Goal: Task Accomplishment & Management: Complete application form

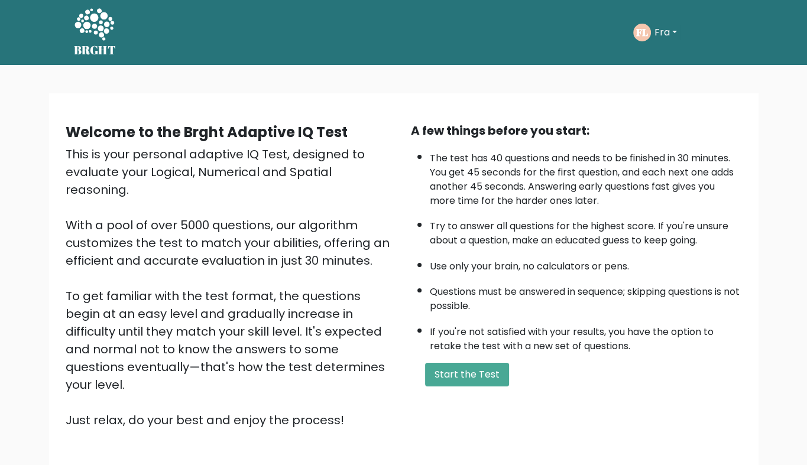
click at [670, 33] on button "Fra" at bounding box center [666, 32] width 30 height 15
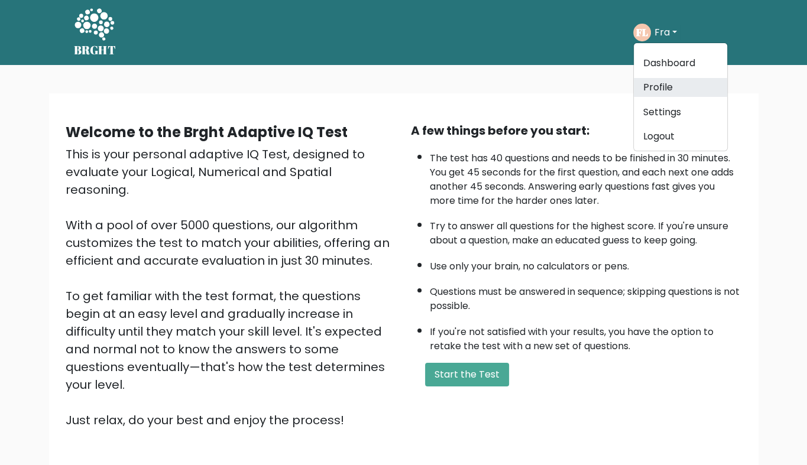
click at [655, 83] on link "Profile" at bounding box center [680, 87] width 93 height 19
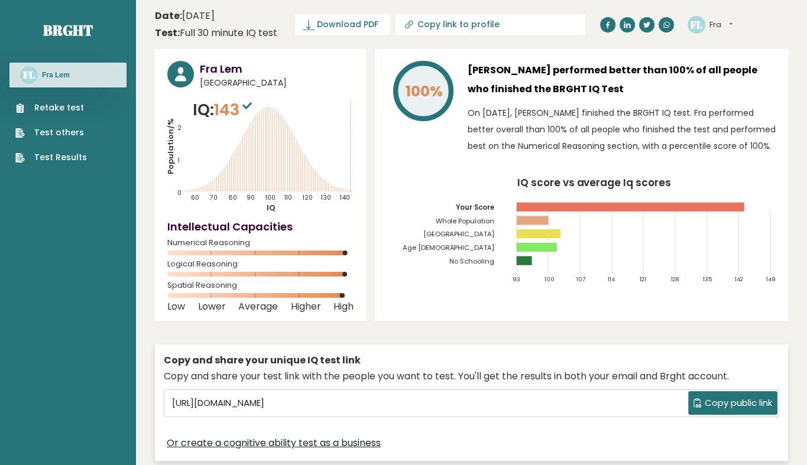
click at [57, 111] on link "Retake test" at bounding box center [51, 108] width 72 height 12
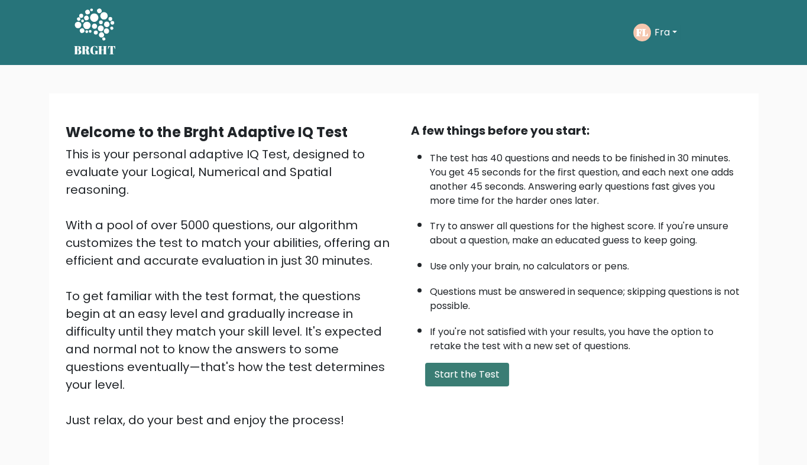
click at [470, 367] on button "Start the Test" at bounding box center [467, 375] width 84 height 24
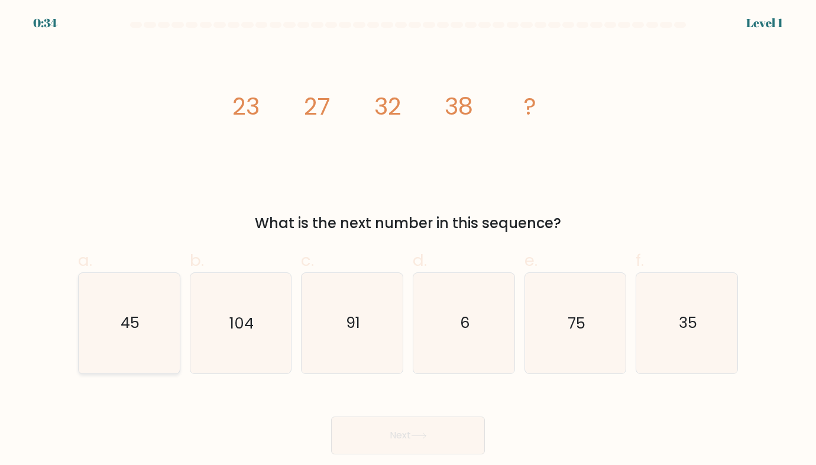
click at [133, 344] on icon "45" at bounding box center [129, 323] width 100 height 100
click at [408, 241] on input "a. 45" at bounding box center [408, 237] width 1 height 8
radio input "true"
click at [331, 417] on button "Next" at bounding box center [408, 436] width 154 height 38
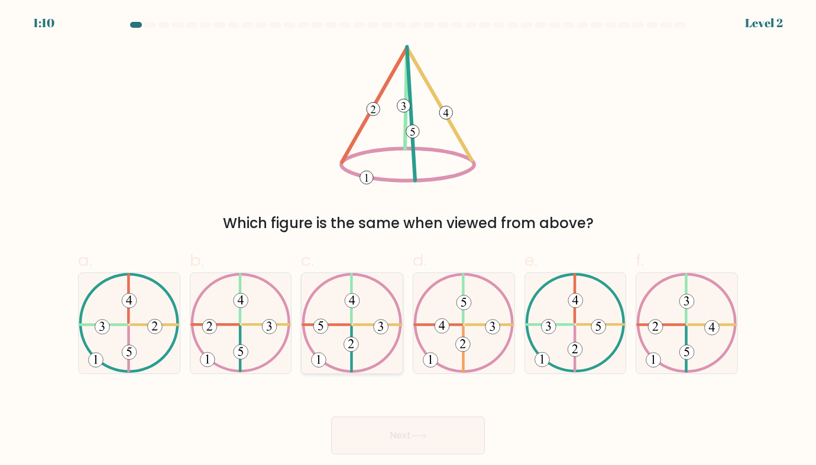
click at [373, 346] on icon at bounding box center [352, 323] width 101 height 100
click at [408, 241] on input "c." at bounding box center [408, 237] width 1 height 8
radio input "true"
click at [664, 324] on icon at bounding box center [686, 323] width 101 height 100
click at [409, 241] on input "f." at bounding box center [408, 237] width 1 height 8
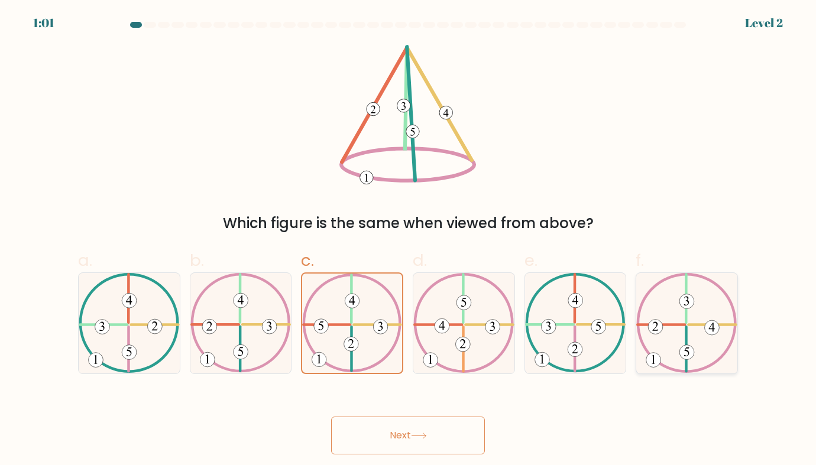
radio input "true"
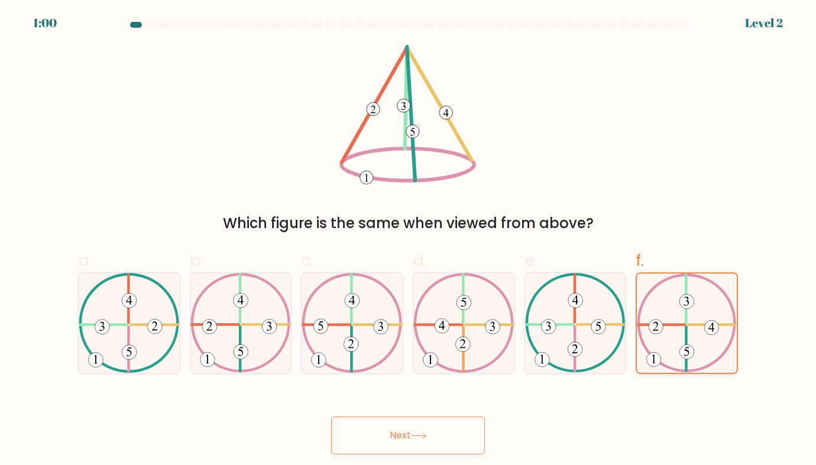
click at [331, 417] on button "Next" at bounding box center [408, 436] width 154 height 38
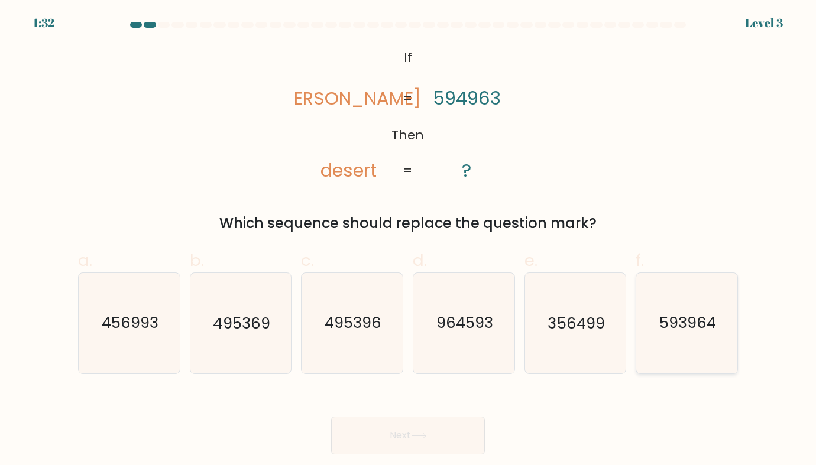
click at [665, 325] on text "593964" at bounding box center [687, 323] width 57 height 21
click at [409, 241] on input "f. 593964" at bounding box center [408, 237] width 1 height 8
radio input "true"
click at [331, 417] on button "Next" at bounding box center [408, 436] width 154 height 38
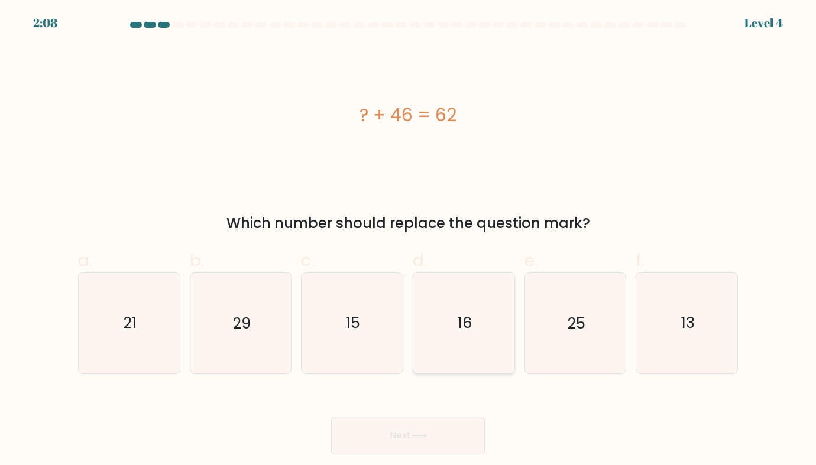
click at [468, 329] on text "16" at bounding box center [464, 323] width 15 height 21
click at [409, 241] on input "d. 16" at bounding box center [408, 237] width 1 height 8
radio input "true"
click at [331, 417] on button "Next" at bounding box center [408, 436] width 154 height 38
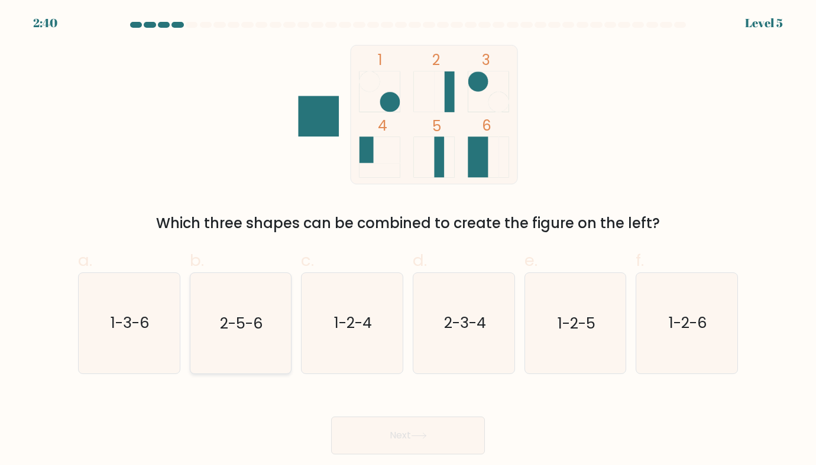
click at [236, 322] on text "2-5-6" at bounding box center [241, 323] width 43 height 21
click at [408, 241] on input "b. 2-5-6" at bounding box center [408, 237] width 1 height 8
radio input "true"
click at [331, 417] on button "Next" at bounding box center [408, 436] width 154 height 38
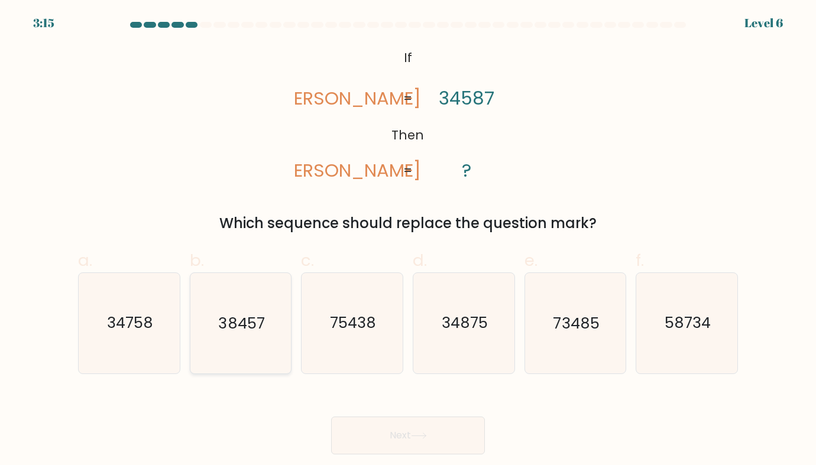
click at [270, 313] on icon "38457" at bounding box center [240, 323] width 100 height 100
click at [408, 241] on input "b. 38457" at bounding box center [408, 237] width 1 height 8
radio input "true"
click at [331, 417] on button "Next" at bounding box center [408, 436] width 154 height 38
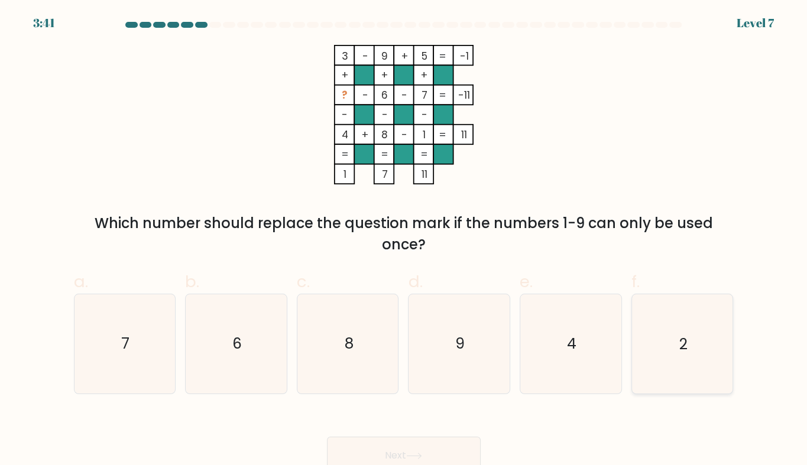
click at [652, 363] on icon "2" at bounding box center [682, 344] width 99 height 99
click at [405, 241] on input "f. 2" at bounding box center [404, 237] width 1 height 8
radio input "true"
click at [327, 437] on button "Next" at bounding box center [404, 456] width 154 height 38
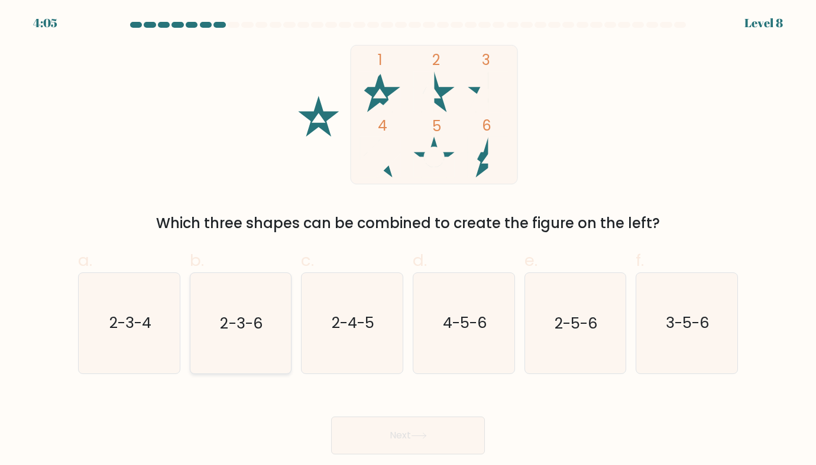
click at [208, 341] on icon "2-3-6" at bounding box center [240, 323] width 100 height 100
click at [408, 241] on input "b. 2-3-6" at bounding box center [408, 237] width 1 height 8
radio input "true"
click at [331, 417] on button "Next" at bounding box center [408, 436] width 154 height 38
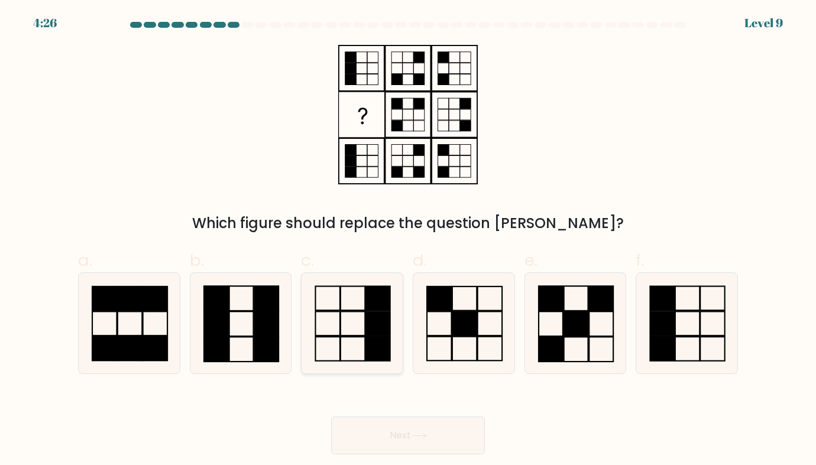
click at [366, 308] on rect at bounding box center [353, 299] width 25 height 24
click at [408, 241] on input "c." at bounding box center [408, 237] width 1 height 8
radio input "true"
click at [331, 417] on button "Next" at bounding box center [408, 436] width 154 height 38
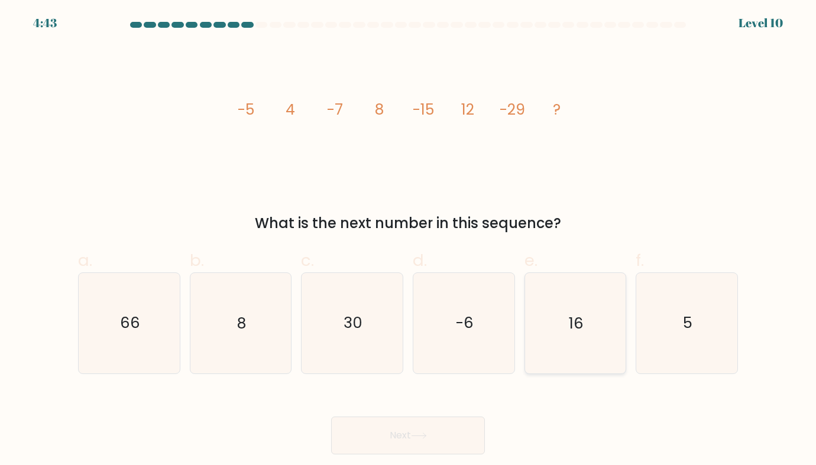
click at [560, 310] on icon "16" at bounding box center [575, 323] width 100 height 100
click at [409, 241] on input "e. 16" at bounding box center [408, 237] width 1 height 8
radio input "true"
click at [331, 417] on button "Next" at bounding box center [408, 436] width 154 height 38
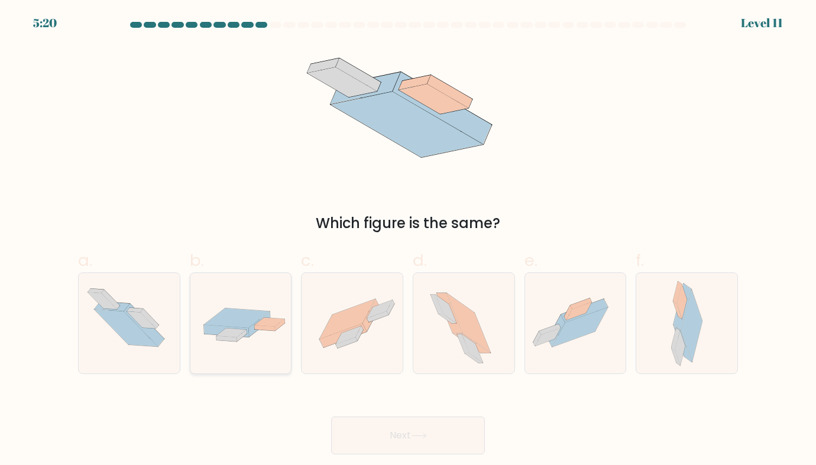
click at [261, 364] on div at bounding box center [241, 323] width 102 height 101
click at [408, 241] on input "b." at bounding box center [408, 237] width 1 height 8
radio input "true"
click at [602, 345] on icon at bounding box center [575, 324] width 101 height 76
click at [409, 241] on input "e." at bounding box center [408, 237] width 1 height 8
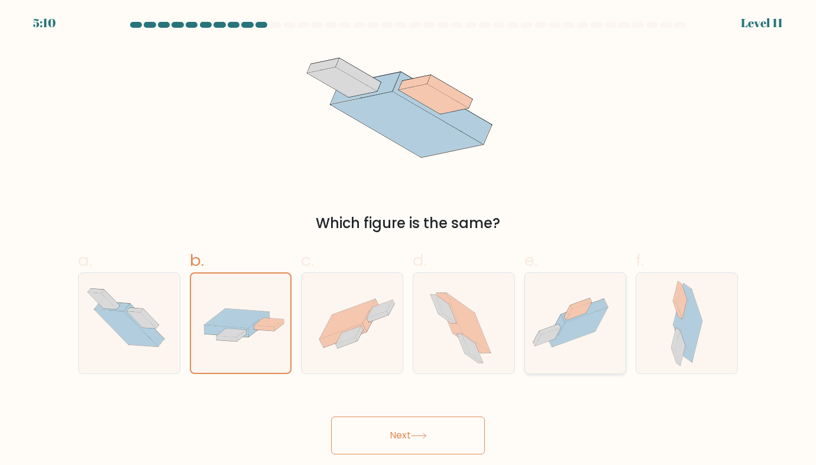
radio input "true"
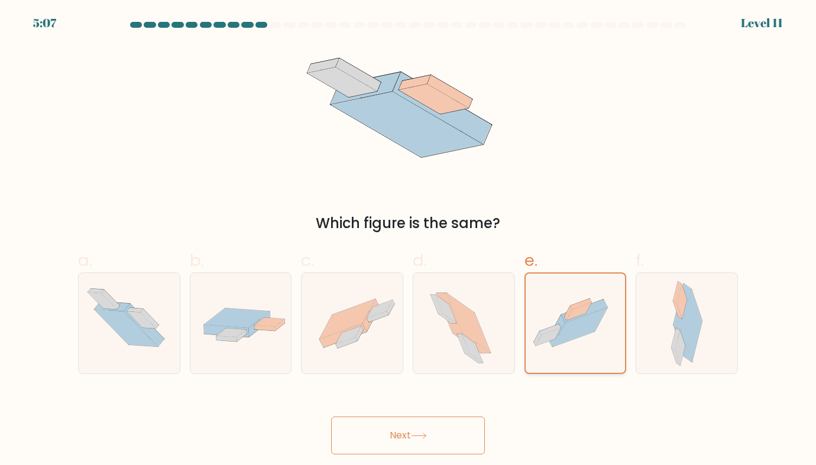
click at [331, 417] on button "Next" at bounding box center [408, 436] width 154 height 38
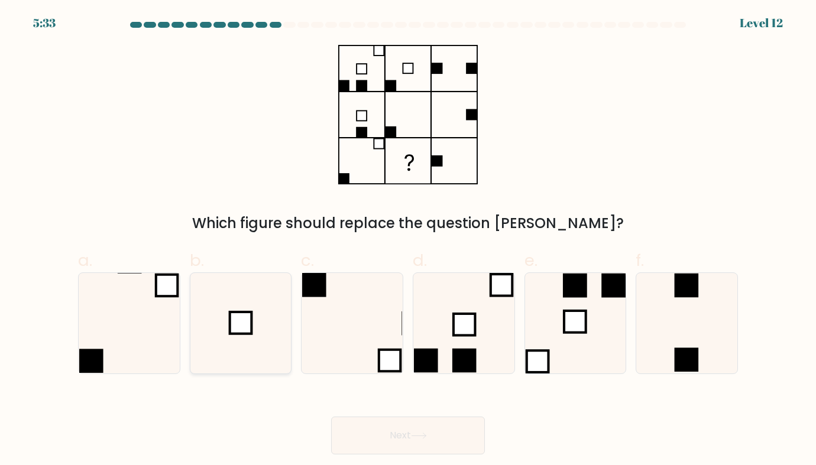
click at [256, 302] on icon at bounding box center [240, 323] width 100 height 100
click at [408, 241] on input "b." at bounding box center [408, 237] width 1 height 8
radio input "true"
click at [331, 417] on button "Next" at bounding box center [408, 436] width 154 height 38
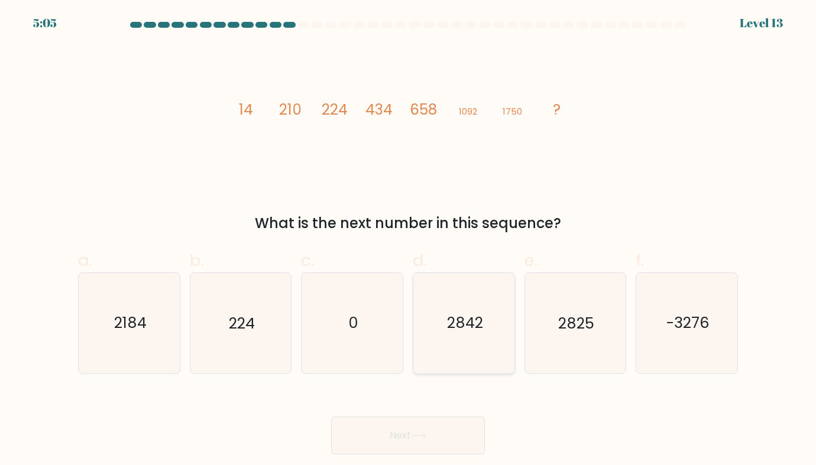
click at [457, 312] on icon "2842" at bounding box center [464, 323] width 100 height 100
click at [409, 241] on input "d. 2842" at bounding box center [408, 237] width 1 height 8
radio input "true"
click at [331, 417] on button "Next" at bounding box center [408, 436] width 154 height 38
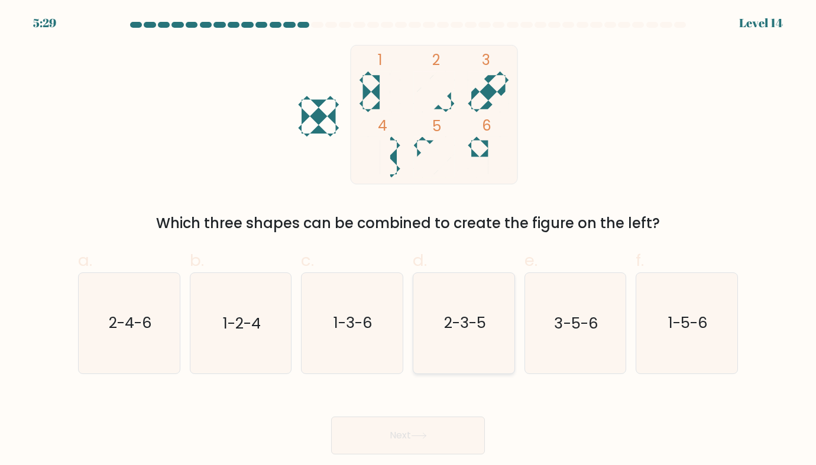
click at [468, 319] on text "2-3-5" at bounding box center [465, 323] width 42 height 21
click at [409, 241] on input "d. 2-3-5" at bounding box center [408, 237] width 1 height 8
radio input "true"
click at [421, 439] on icon at bounding box center [419, 436] width 16 height 7
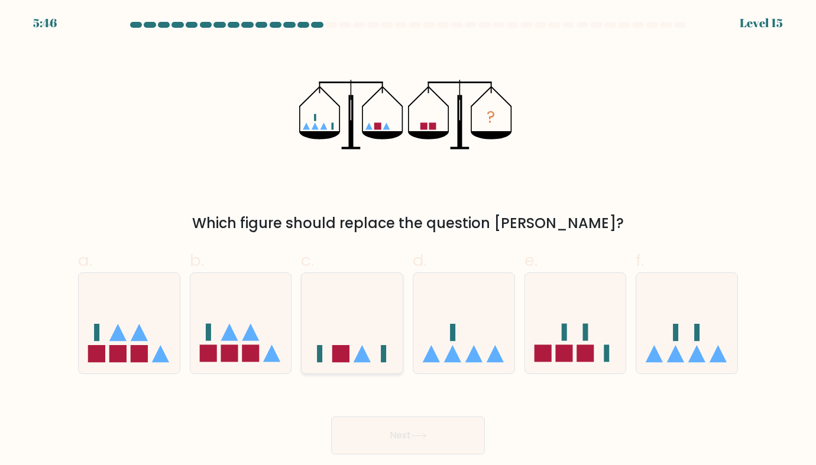
click at [357, 344] on icon at bounding box center [352, 323] width 101 height 83
click at [408, 241] on input "c." at bounding box center [408, 237] width 1 height 8
radio input "true"
click at [331, 417] on button "Next" at bounding box center [408, 436] width 154 height 38
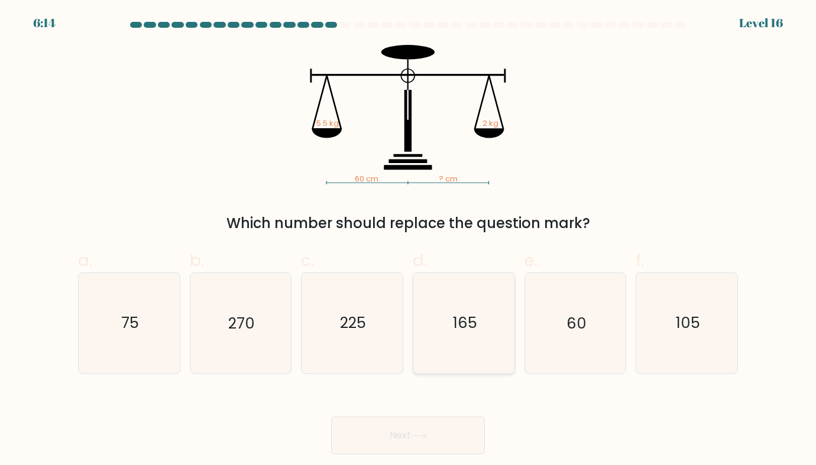
click at [467, 313] on text "165" at bounding box center [464, 323] width 24 height 21
click at [409, 241] on input "d. 165" at bounding box center [408, 237] width 1 height 8
radio input "true"
click at [331, 417] on button "Next" at bounding box center [408, 436] width 154 height 38
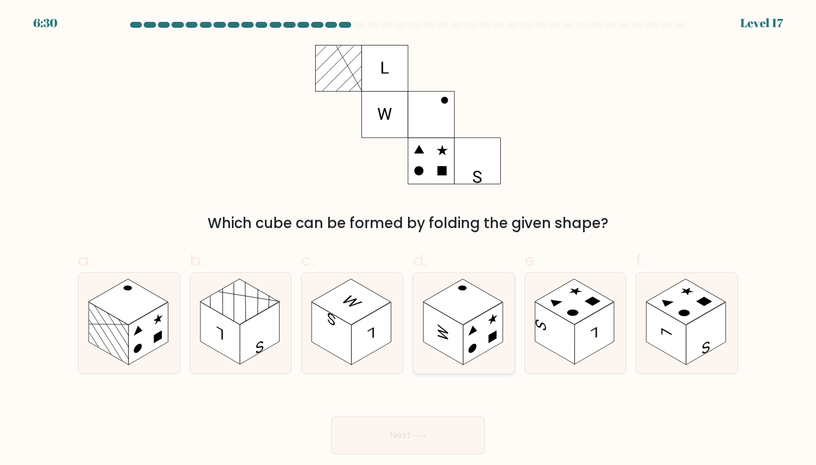
click at [428, 292] on icon at bounding box center [463, 323] width 101 height 100
click at [409, 241] on input "d." at bounding box center [408, 237] width 1 height 8
radio input "true"
click at [390, 438] on button "Next" at bounding box center [408, 436] width 154 height 38
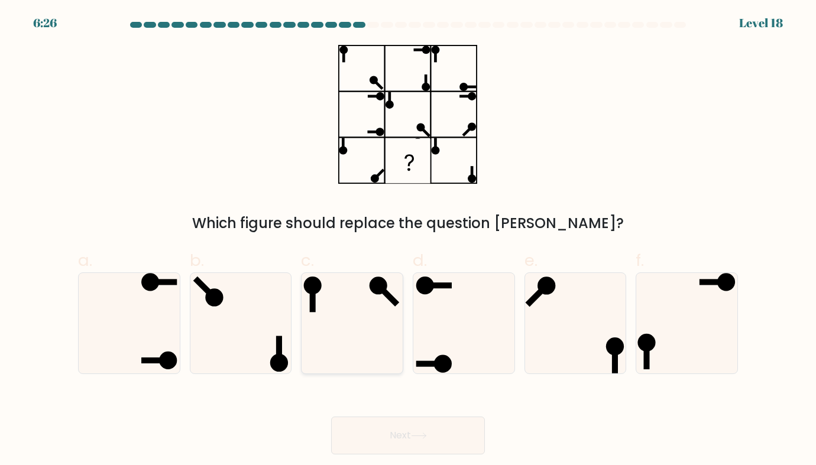
click at [327, 336] on icon at bounding box center [352, 323] width 100 height 100
click at [408, 241] on input "c." at bounding box center [408, 237] width 1 height 8
radio input "true"
click at [149, 323] on icon at bounding box center [129, 323] width 100 height 100
click at [408, 241] on input "a." at bounding box center [408, 237] width 1 height 8
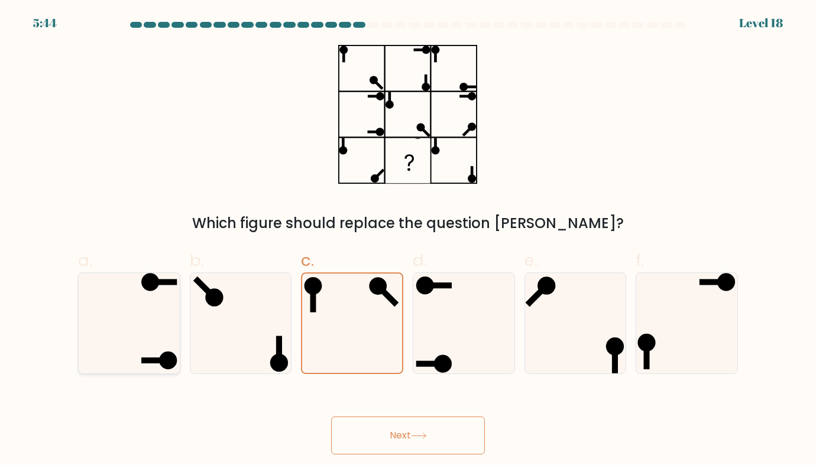
radio input "true"
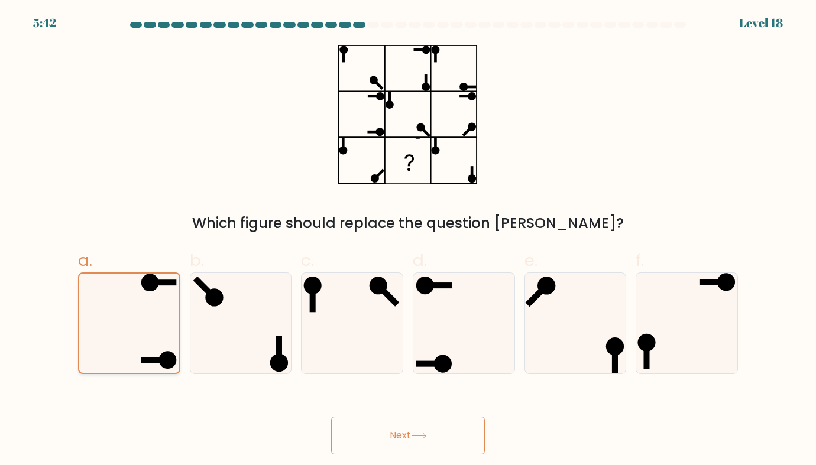
click at [331, 417] on button "Next" at bounding box center [408, 436] width 154 height 38
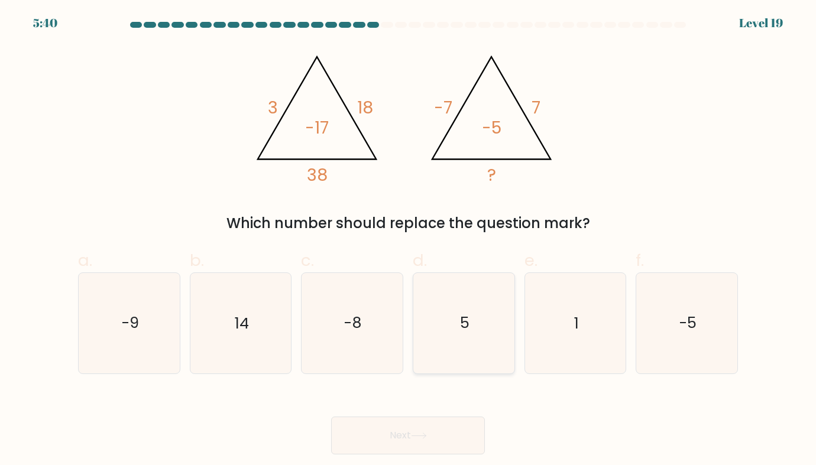
click at [488, 311] on icon "5" at bounding box center [464, 323] width 100 height 100
click at [409, 241] on input "d. 5" at bounding box center [408, 237] width 1 height 8
radio input "true"
click at [331, 417] on button "Next" at bounding box center [408, 436] width 154 height 38
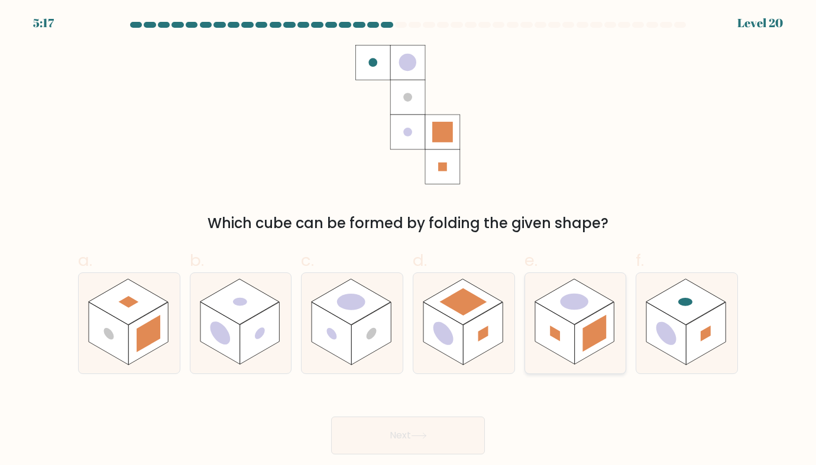
click at [577, 348] on rect at bounding box center [595, 334] width 40 height 63
click at [409, 241] on input "e." at bounding box center [408, 237] width 1 height 8
radio input "true"
click at [331, 417] on button "Next" at bounding box center [408, 436] width 154 height 38
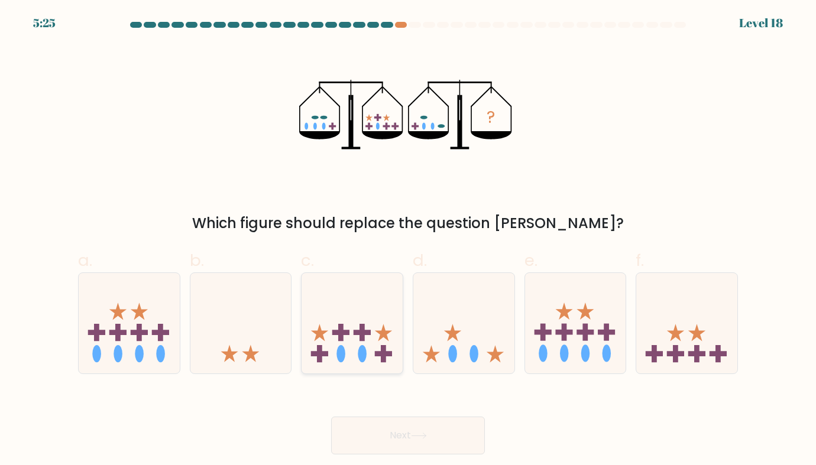
click at [347, 359] on icon at bounding box center [352, 323] width 101 height 83
click at [408, 241] on input "c." at bounding box center [408, 237] width 1 height 8
radio input "true"
click at [331, 417] on button "Next" at bounding box center [408, 436] width 154 height 38
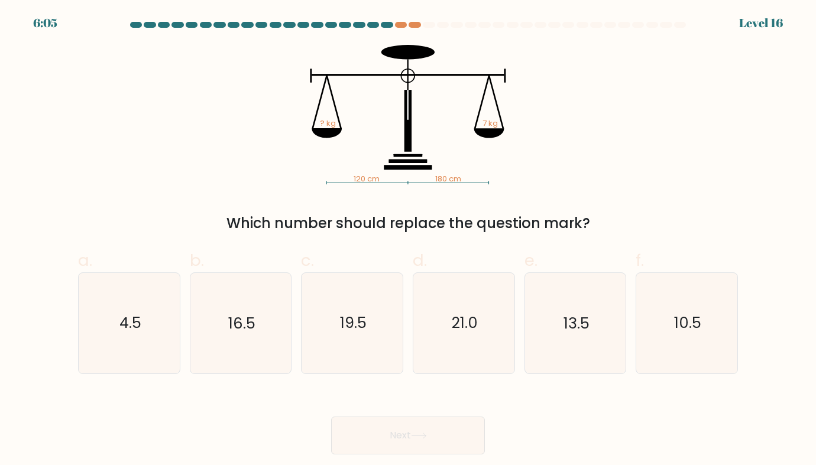
click at [363, 366] on icon "19.5" at bounding box center [352, 323] width 100 height 100
click at [408, 241] on input "c. 19.5" at bounding box center [408, 237] width 1 height 8
radio input "true"
click at [674, 343] on icon "10.5" at bounding box center [687, 323] width 100 height 100
click at [409, 241] on input "f. 10.5" at bounding box center [408, 237] width 1 height 8
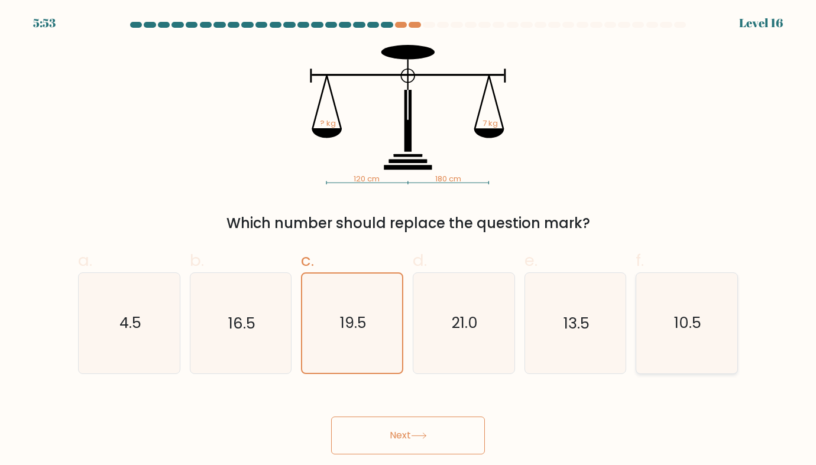
radio input "true"
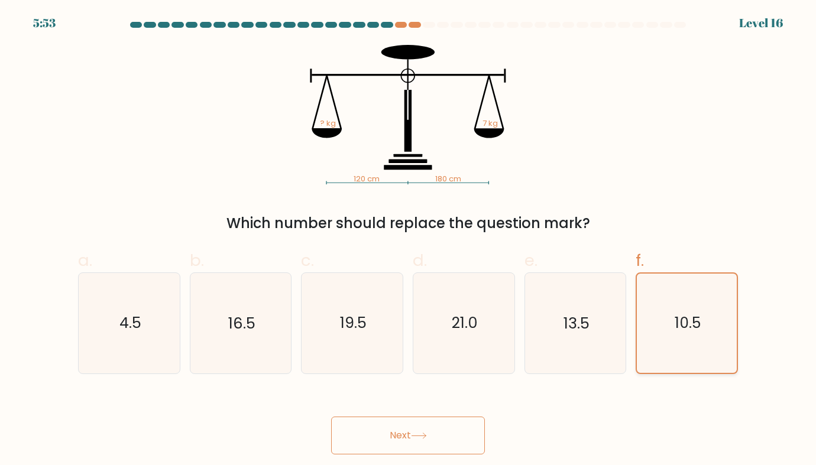
click at [331, 417] on button "Next" at bounding box center [408, 436] width 154 height 38
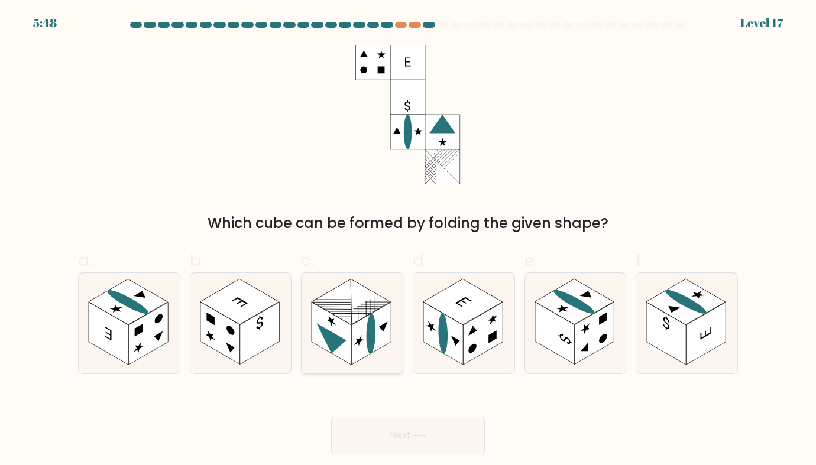
click at [353, 338] on rect at bounding box center [371, 334] width 40 height 63
click at [408, 241] on input "c." at bounding box center [408, 237] width 1 height 8
radio input "true"
click at [331, 417] on button "Next" at bounding box center [408, 436] width 154 height 38
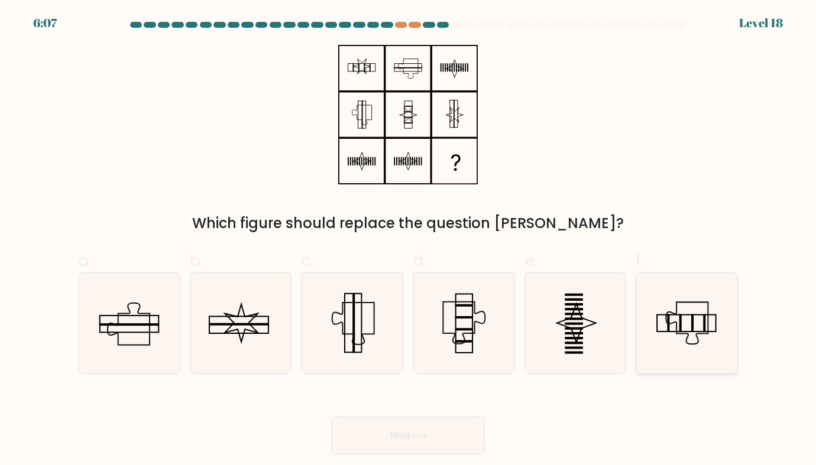
click at [692, 325] on rect at bounding box center [692, 324] width 2 height 18
click at [409, 241] on input "f." at bounding box center [408, 237] width 1 height 8
radio input "true"
click at [331, 417] on button "Next" at bounding box center [408, 436] width 154 height 38
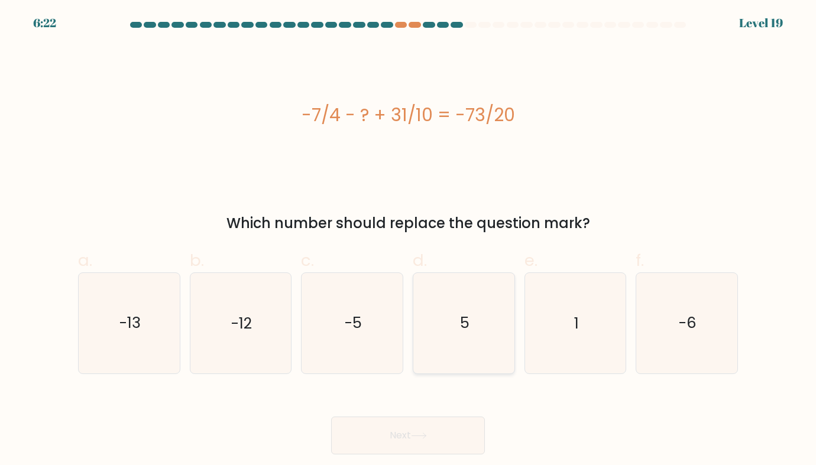
click at [464, 289] on icon "5" at bounding box center [464, 323] width 100 height 100
click at [409, 241] on input "d. 5" at bounding box center [408, 237] width 1 height 8
radio input "true"
click at [331, 417] on button "Next" at bounding box center [408, 436] width 154 height 38
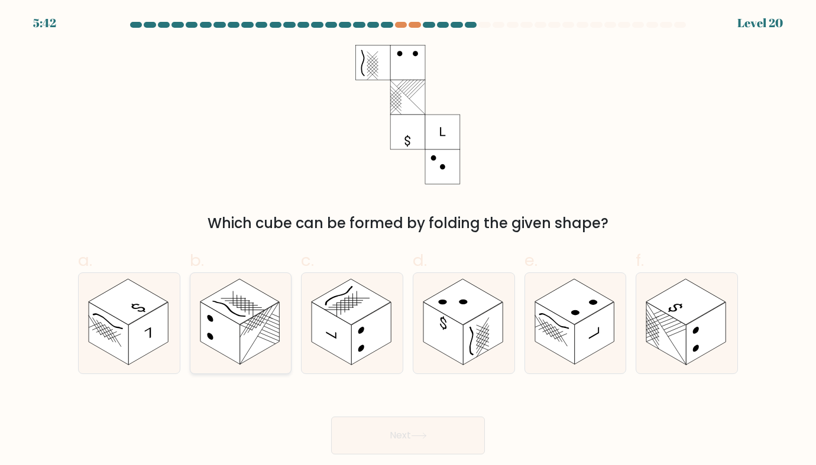
click at [281, 308] on icon at bounding box center [240, 323] width 101 height 100
click at [408, 241] on input "b." at bounding box center [408, 237] width 1 height 8
radio input "true"
click at [455, 343] on rect at bounding box center [443, 334] width 40 height 63
click at [409, 241] on input "d." at bounding box center [408, 237] width 1 height 8
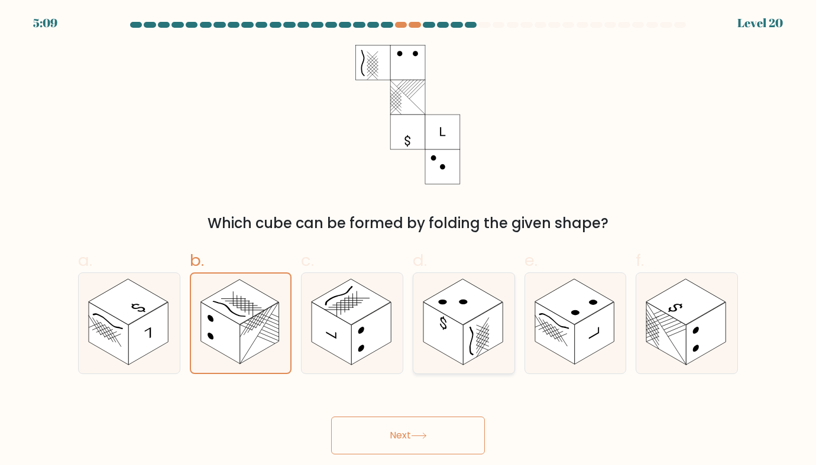
radio input "true"
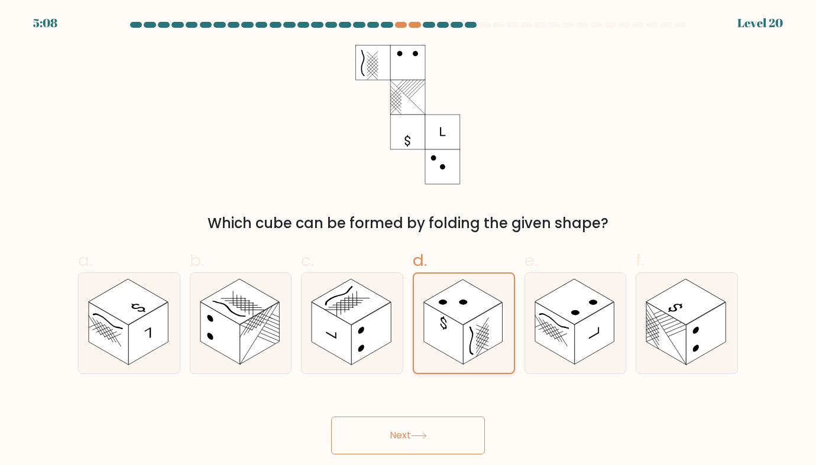
click at [331, 417] on button "Next" at bounding box center [408, 436] width 154 height 38
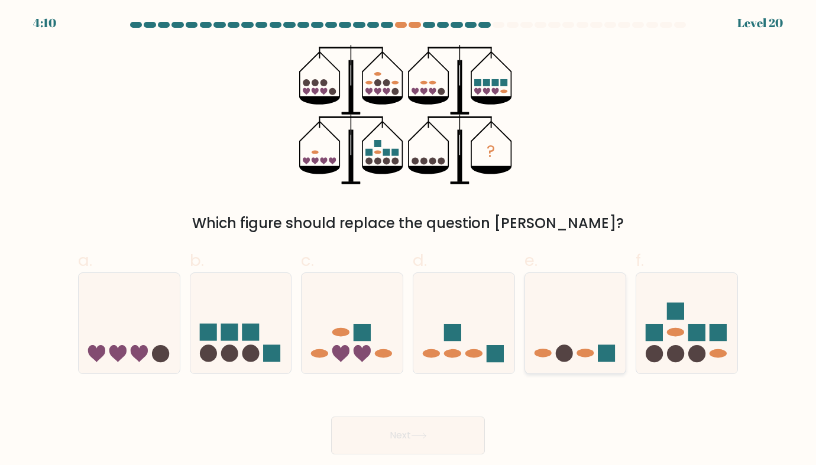
click at [570, 337] on icon at bounding box center [575, 323] width 101 height 83
click at [409, 241] on input "e." at bounding box center [408, 237] width 1 height 8
radio input "true"
click at [331, 417] on button "Next" at bounding box center [408, 436] width 154 height 38
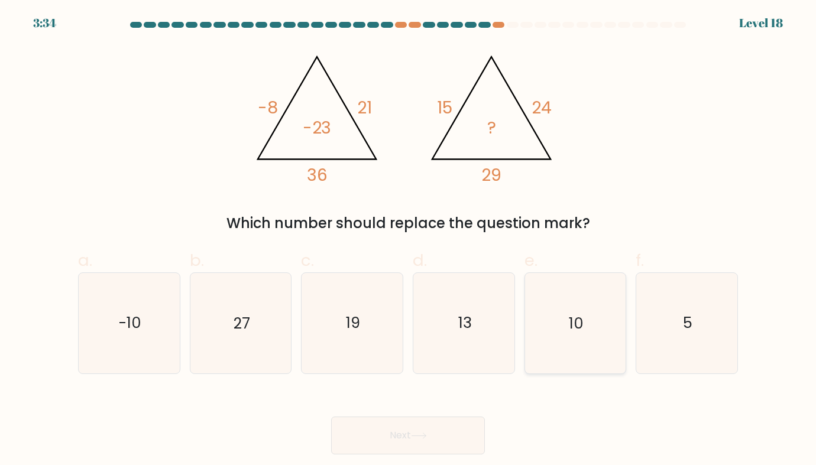
click at [567, 309] on icon "10" at bounding box center [575, 323] width 100 height 100
click at [409, 241] on input "e. 10" at bounding box center [408, 237] width 1 height 8
radio input "true"
click at [331, 417] on button "Next" at bounding box center [408, 436] width 154 height 38
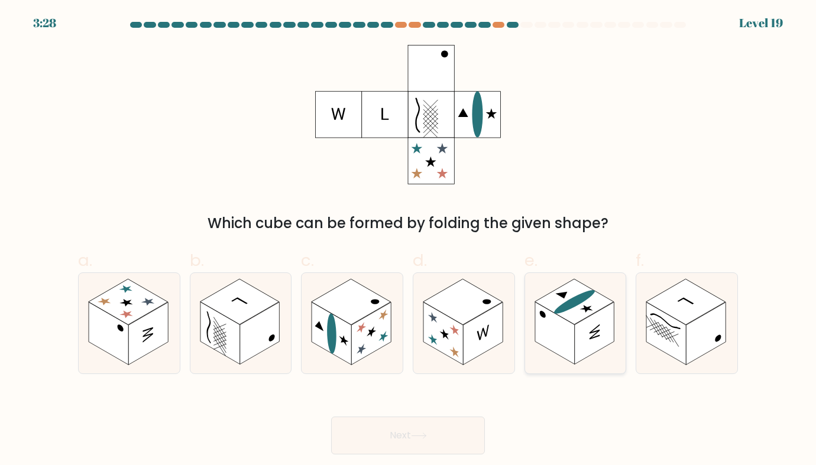
click at [569, 302] on ellipse at bounding box center [574, 302] width 49 height 28
click at [409, 241] on input "e." at bounding box center [408, 237] width 1 height 8
radio input "true"
click at [435, 439] on button "Next" at bounding box center [408, 436] width 154 height 38
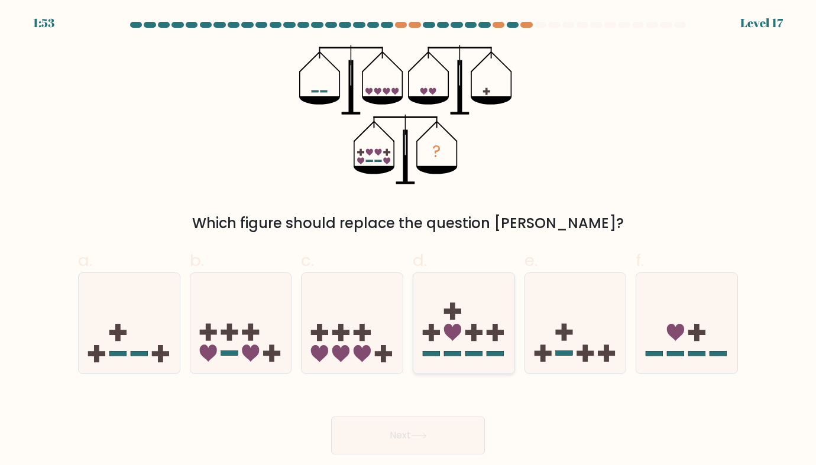
click at [495, 354] on rect at bounding box center [495, 353] width 17 height 5
click at [409, 241] on input "d." at bounding box center [408, 237] width 1 height 8
radio input "true"
click at [331, 417] on button "Next" at bounding box center [408, 436] width 154 height 38
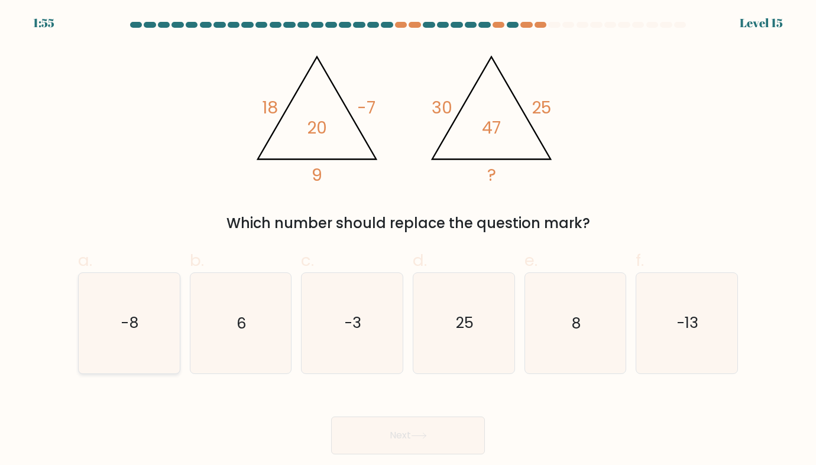
click at [163, 303] on icon "-8" at bounding box center [129, 323] width 100 height 100
click at [408, 241] on input "a. -8" at bounding box center [408, 237] width 1 height 8
radio input "true"
click at [331, 417] on button "Next" at bounding box center [408, 436] width 154 height 38
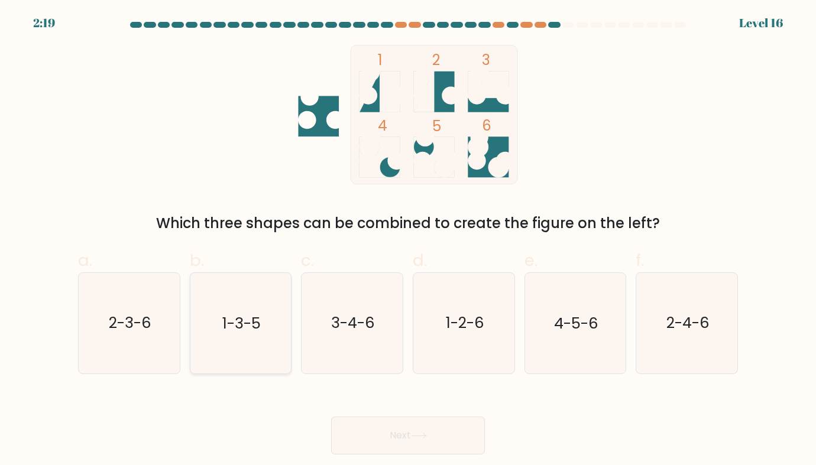
click at [217, 338] on icon "1-3-5" at bounding box center [240, 323] width 100 height 100
click at [408, 241] on input "b. 1-3-5" at bounding box center [408, 237] width 1 height 8
radio input "true"
click at [584, 349] on icon "4-5-6" at bounding box center [575, 323] width 100 height 100
click at [409, 241] on input "e. 4-5-6" at bounding box center [408, 237] width 1 height 8
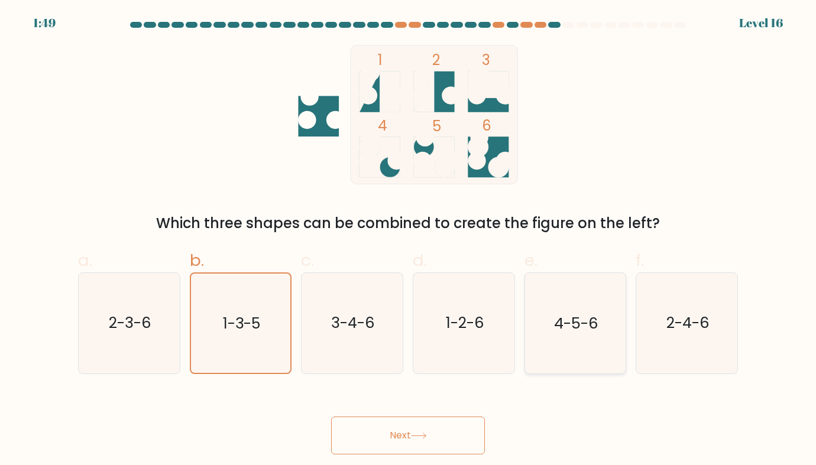
radio input "true"
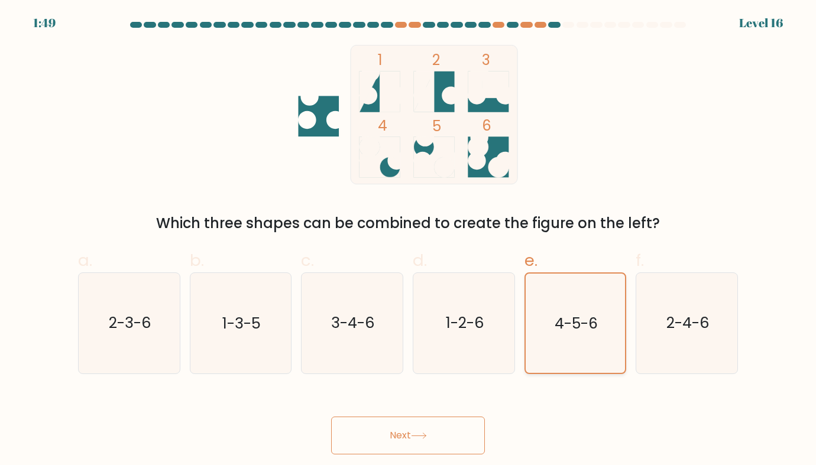
click at [331, 417] on button "Next" at bounding box center [408, 436] width 154 height 38
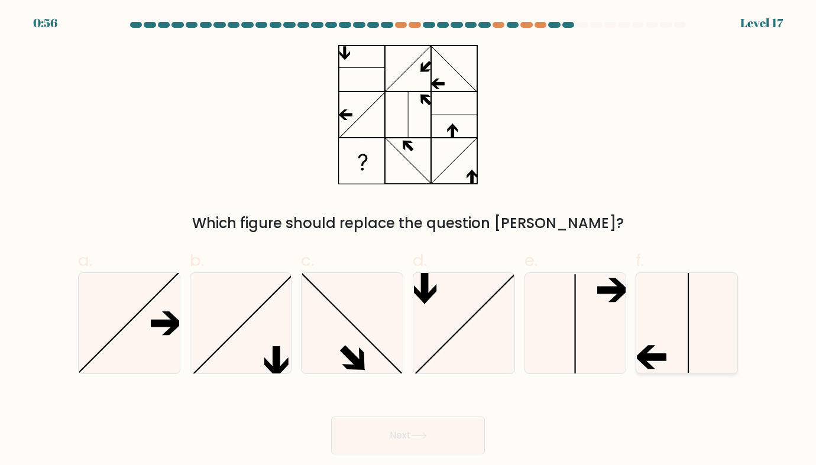
click at [666, 341] on icon at bounding box center [687, 323] width 100 height 100
click at [409, 241] on input "f." at bounding box center [408, 237] width 1 height 8
radio input "true"
click at [331, 417] on button "Next" at bounding box center [408, 436] width 154 height 38
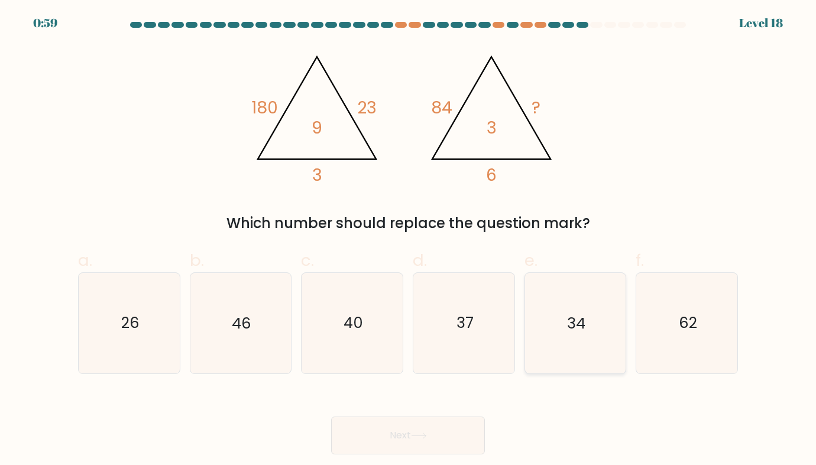
click at [584, 332] on text "34" at bounding box center [576, 323] width 18 height 21
click at [409, 241] on input "e. 34" at bounding box center [408, 237] width 1 height 8
radio input "true"
click at [331, 417] on button "Next" at bounding box center [408, 436] width 154 height 38
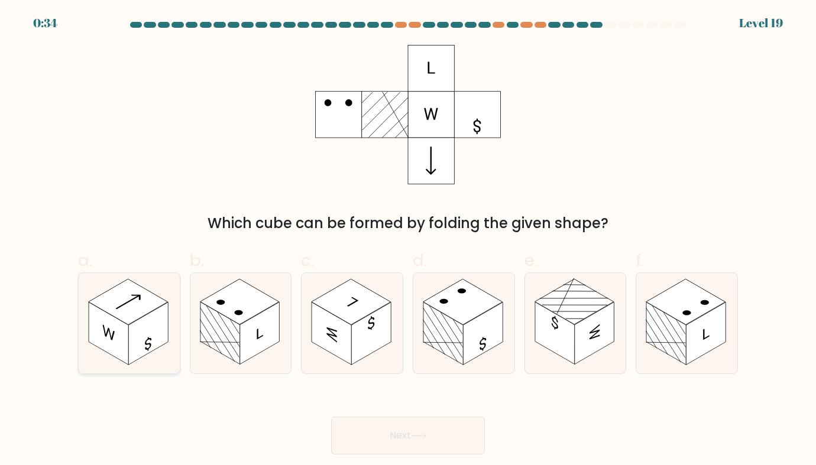
click at [105, 325] on rect at bounding box center [109, 334] width 40 height 63
click at [408, 241] on input "a." at bounding box center [408, 237] width 1 height 8
radio input "true"
click at [331, 417] on button "Next" at bounding box center [408, 436] width 154 height 38
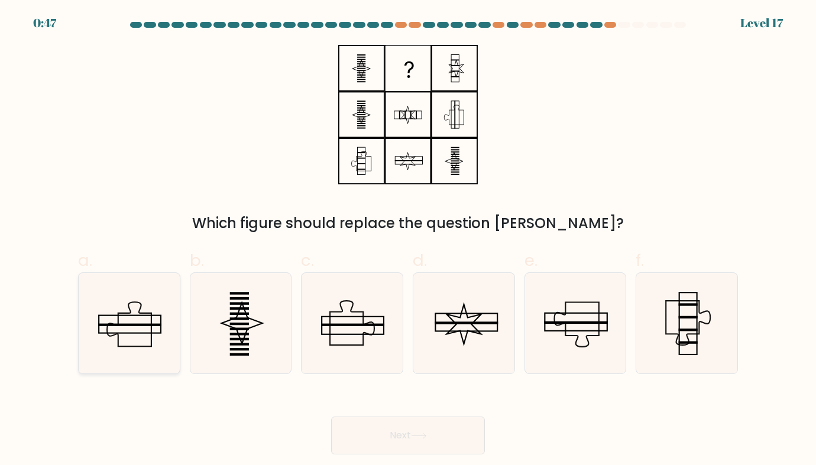
click at [147, 329] on icon at bounding box center [129, 323] width 100 height 100
click at [408, 241] on input "a." at bounding box center [408, 237] width 1 height 8
radio input "true"
click at [331, 417] on button "Next" at bounding box center [408, 436] width 154 height 38
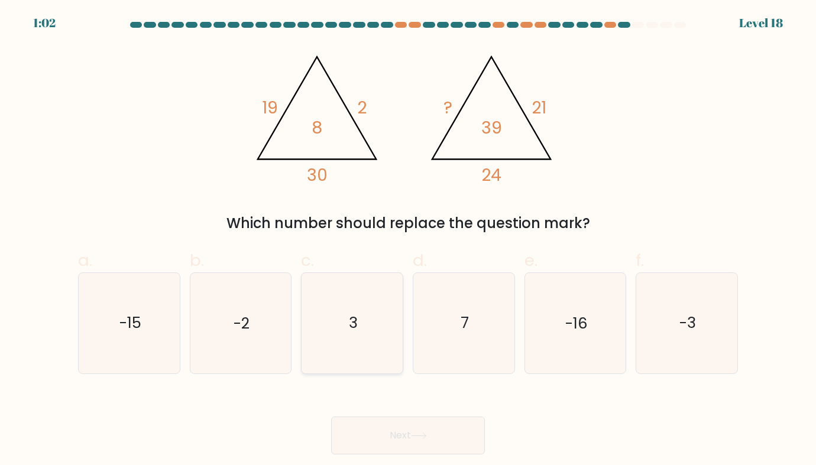
click at [310, 338] on icon "3" at bounding box center [352, 323] width 100 height 100
click at [408, 241] on input "c. 3" at bounding box center [408, 237] width 1 height 8
radio input "true"
click at [331, 417] on button "Next" at bounding box center [408, 436] width 154 height 38
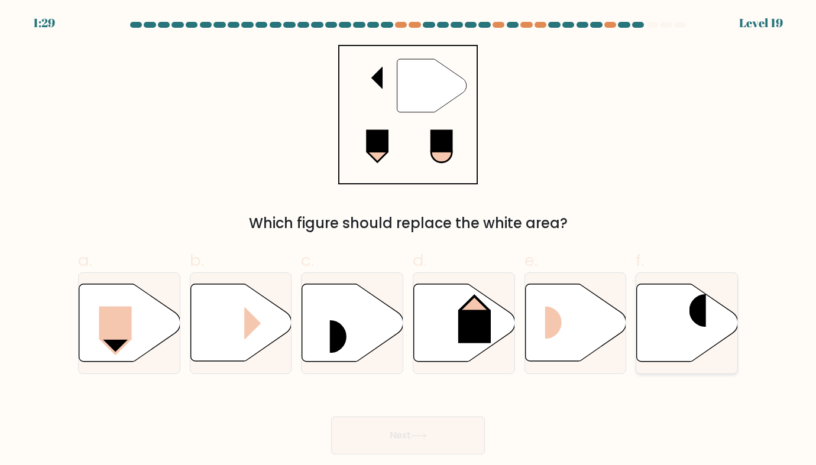
click at [688, 322] on rect at bounding box center [689, 311] width 34 height 33
click at [409, 241] on input "f." at bounding box center [408, 237] width 1 height 8
radio input "true"
click at [331, 417] on button "Next" at bounding box center [408, 436] width 154 height 38
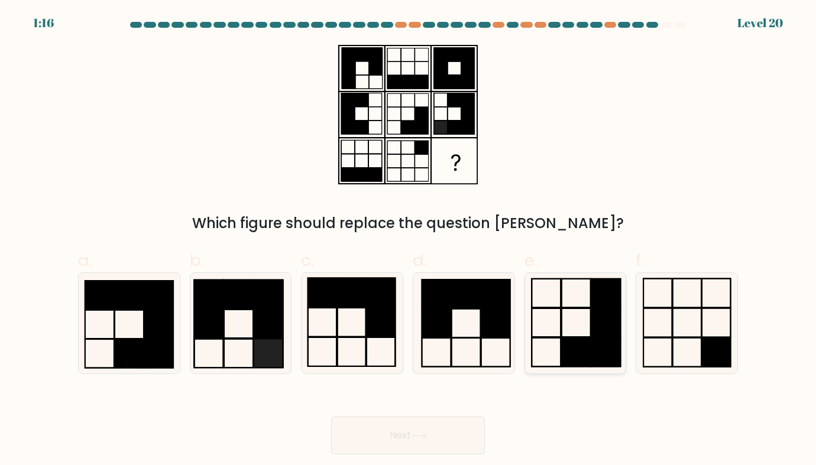
click at [555, 358] on icon at bounding box center [575, 323] width 100 height 100
click at [409, 241] on input "e." at bounding box center [408, 237] width 1 height 8
radio input "true"
click at [369, 359] on icon at bounding box center [352, 323] width 100 height 100
click at [408, 241] on input "c." at bounding box center [408, 237] width 1 height 8
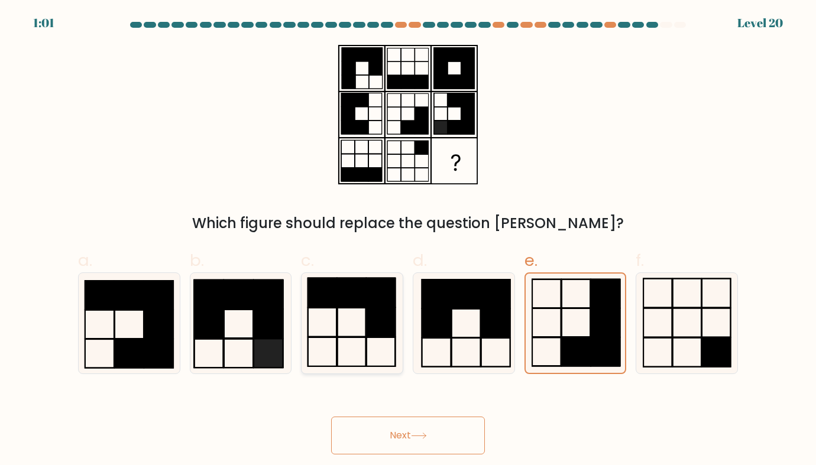
radio input "true"
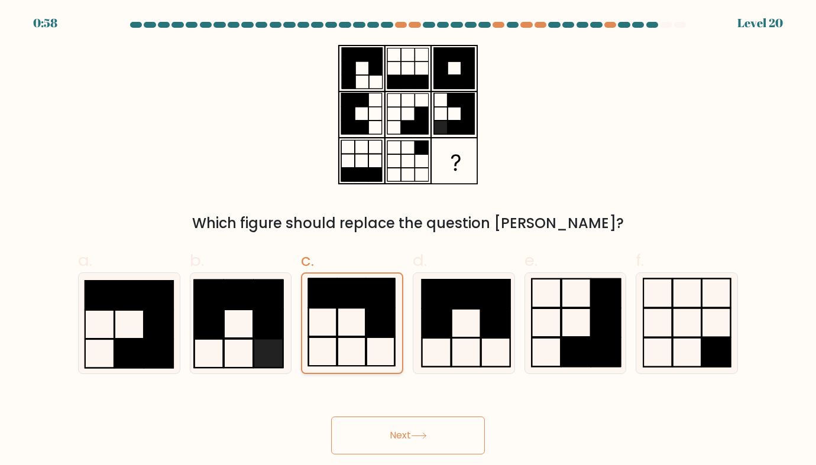
click at [331, 417] on button "Next" at bounding box center [408, 436] width 154 height 38
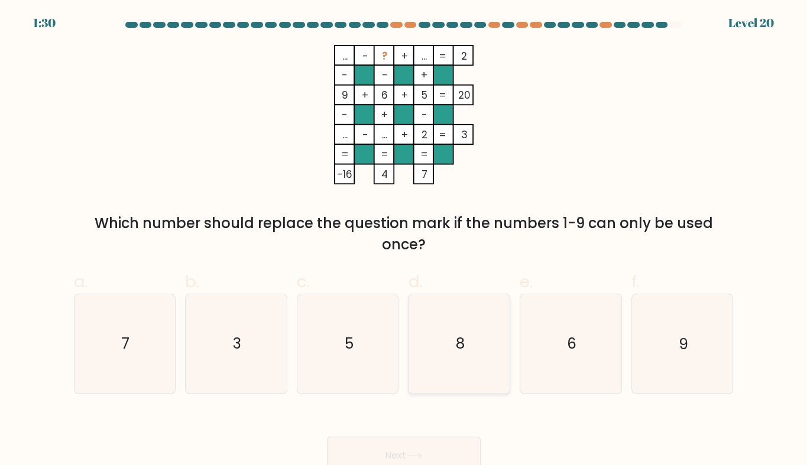
click at [494, 362] on icon "8" at bounding box center [459, 344] width 99 height 99
click at [405, 241] on input "d. 8" at bounding box center [404, 237] width 1 height 8
radio input "true"
click at [143, 353] on icon "7" at bounding box center [124, 344] width 99 height 99
click at [404, 241] on input "a. 7" at bounding box center [404, 237] width 1 height 8
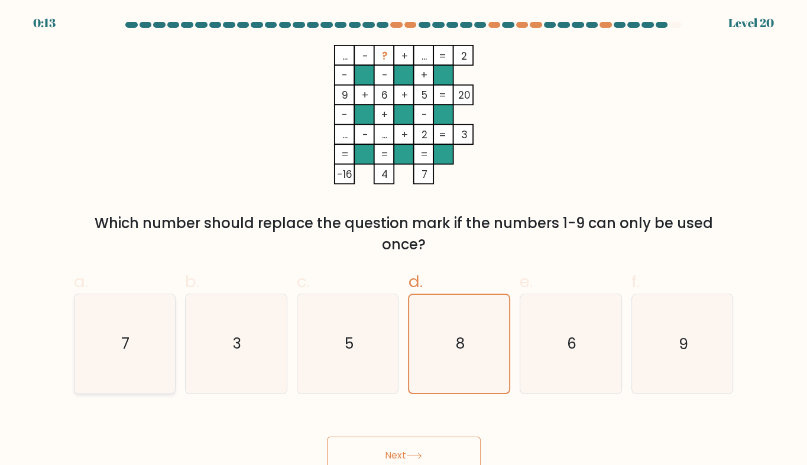
radio input "true"
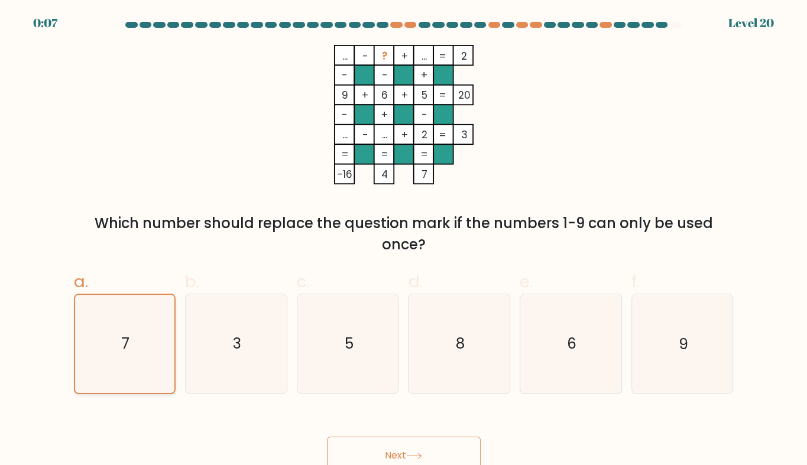
click at [327, 437] on button "Next" at bounding box center [404, 456] width 154 height 38
click at [365, 445] on button "Next" at bounding box center [404, 456] width 154 height 38
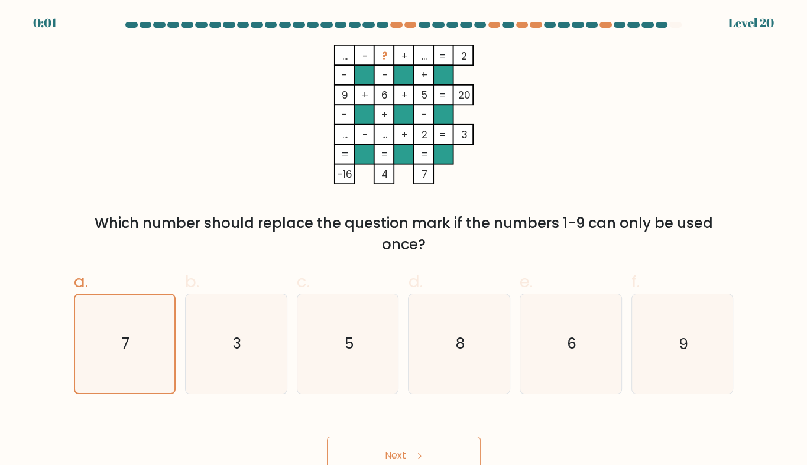
click at [365, 445] on button "Next" at bounding box center [404, 456] width 154 height 38
click at [327, 437] on button "Next" at bounding box center [404, 456] width 154 height 38
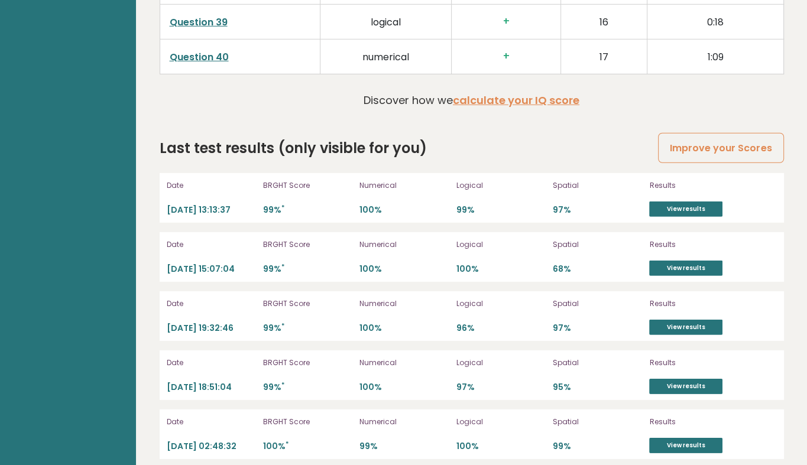
scroll to position [3177, 0]
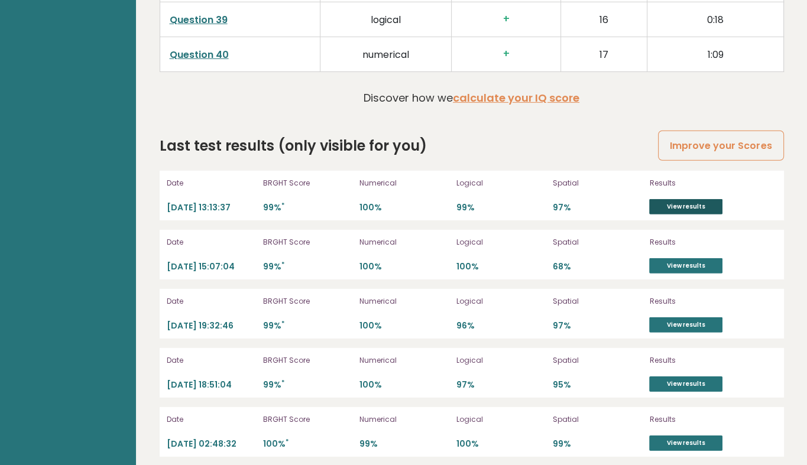
click at [684, 199] on link "View results" at bounding box center [685, 206] width 73 height 15
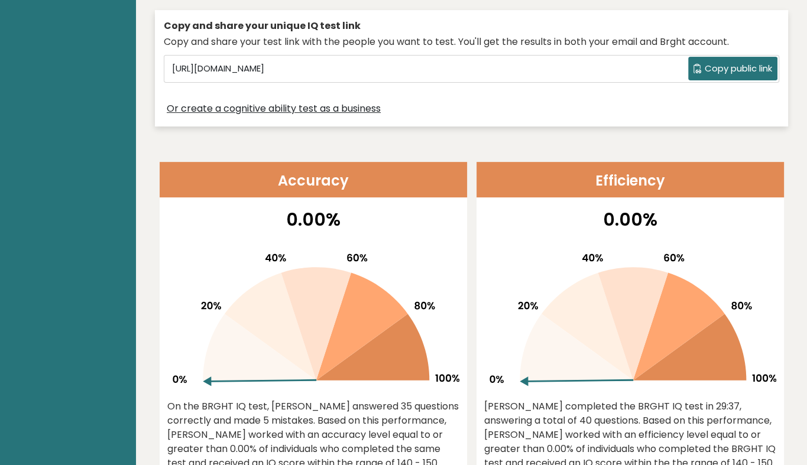
scroll to position [0, 0]
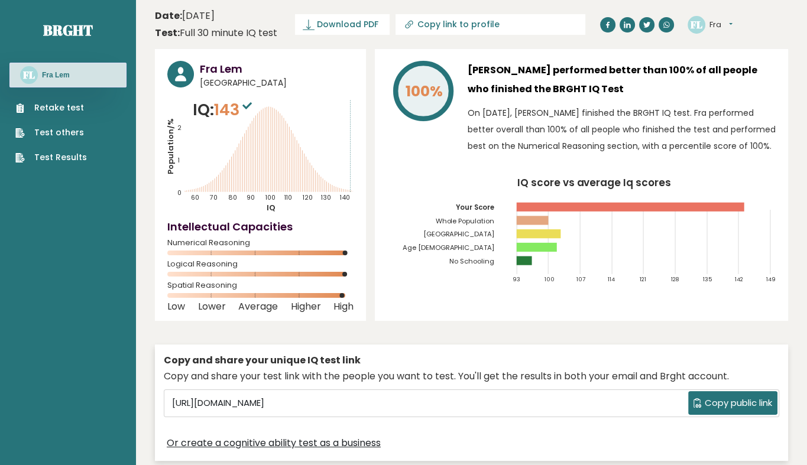
click at [67, 102] on link "Retake test" at bounding box center [51, 108] width 72 height 12
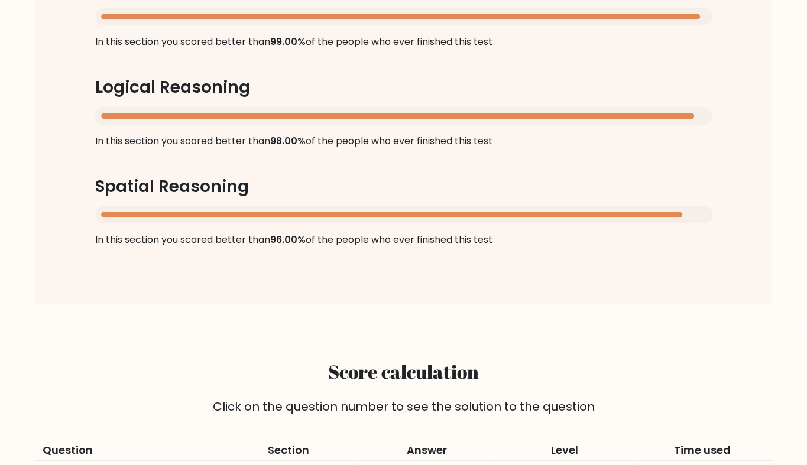
scroll to position [3096, 0]
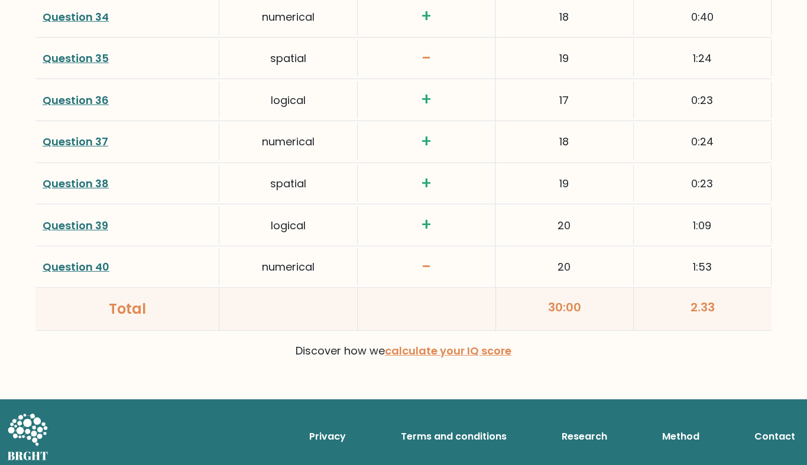
click at [95, 260] on link "Question 40" at bounding box center [76, 267] width 67 height 15
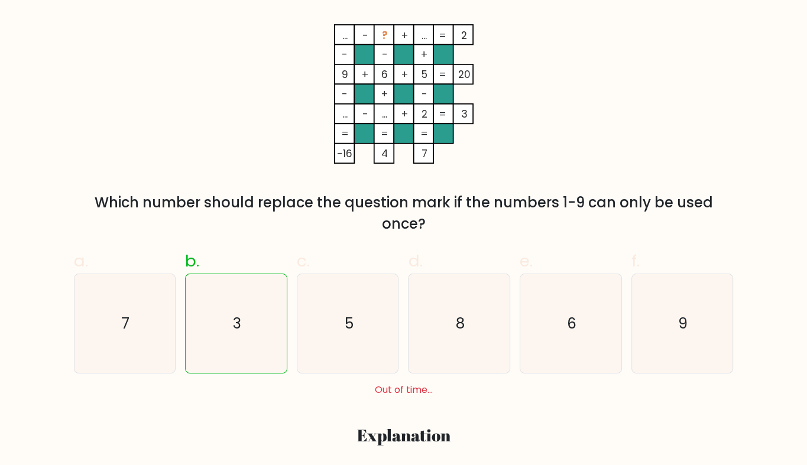
scroll to position [213, 0]
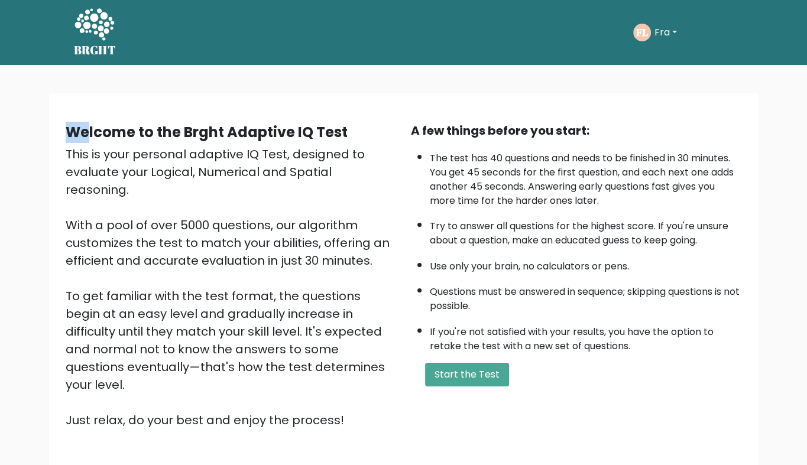
drag, startPoint x: 85, startPoint y: 102, endPoint x: 51, endPoint y: 111, distance: 35.6
click at [51, 111] on div "Welcome to the Brght Adaptive IQ Test This is your personal adaptive IQ Test, d…" at bounding box center [404, 280] width 710 height 374
click at [206, 225] on div "This is your personal adaptive IQ Test, designed to evaluate your Logical, Nume…" at bounding box center [231, 287] width 331 height 284
click at [457, 378] on button "Start the Test" at bounding box center [467, 375] width 84 height 24
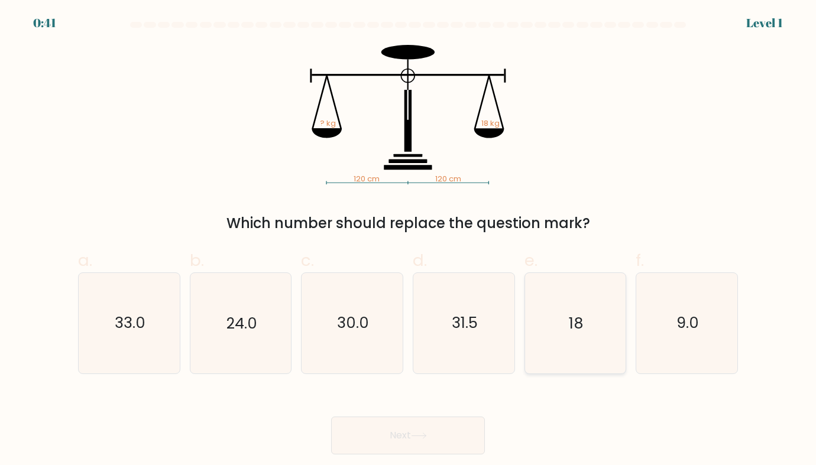
click at [599, 319] on icon "18" at bounding box center [575, 323] width 100 height 100
click at [409, 241] on input "e. 18" at bounding box center [408, 237] width 1 height 8
radio input "true"
click at [331, 417] on button "Next" at bounding box center [408, 436] width 154 height 38
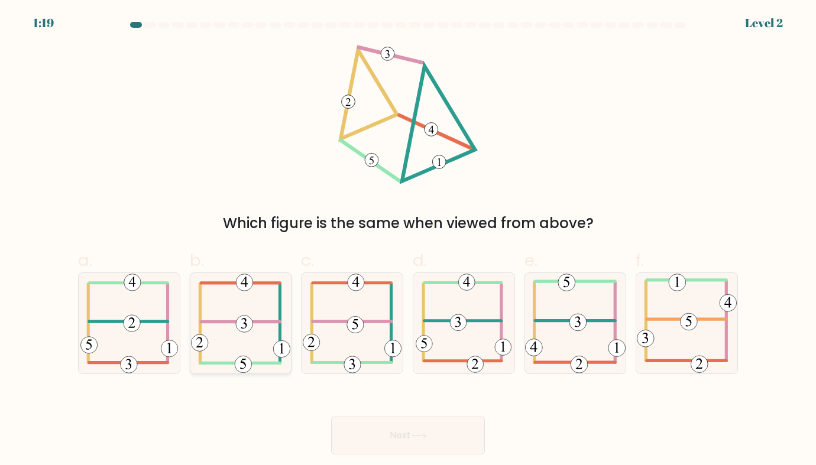
click at [240, 302] on icon at bounding box center [240, 323] width 99 height 100
click at [408, 241] on input "b." at bounding box center [408, 237] width 1 height 8
radio input "true"
click at [331, 417] on button "Next" at bounding box center [408, 436] width 154 height 38
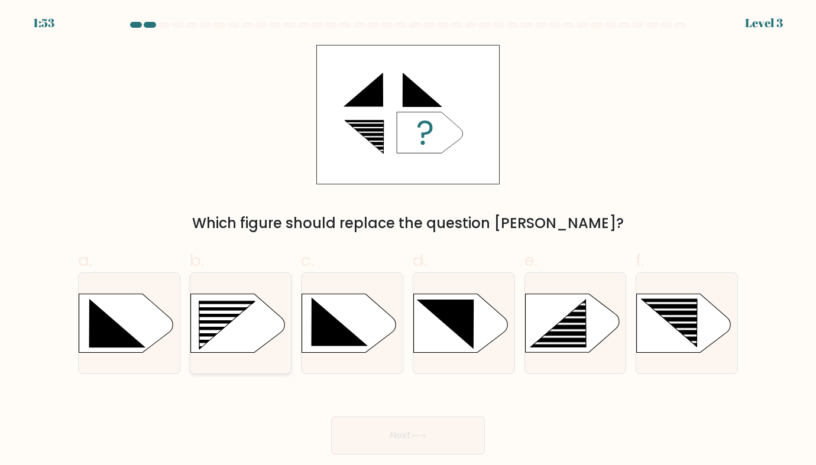
click at [248, 334] on rect at bounding box center [194, 302] width 263 height 200
click at [408, 241] on input "b." at bounding box center [408, 237] width 1 height 8
radio input "true"
click at [331, 417] on button "Next" at bounding box center [408, 436] width 154 height 38
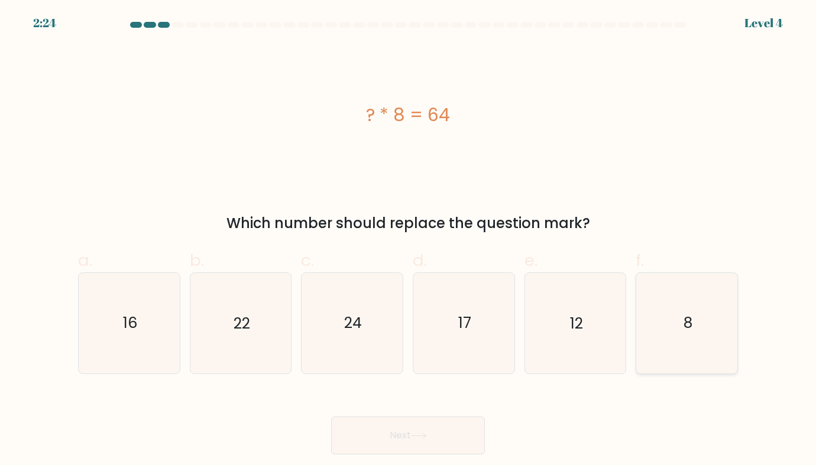
click at [682, 350] on icon "8" at bounding box center [687, 323] width 100 height 100
click at [409, 241] on input "f. 8" at bounding box center [408, 237] width 1 height 8
radio input "true"
click at [331, 417] on button "Next" at bounding box center [408, 436] width 154 height 38
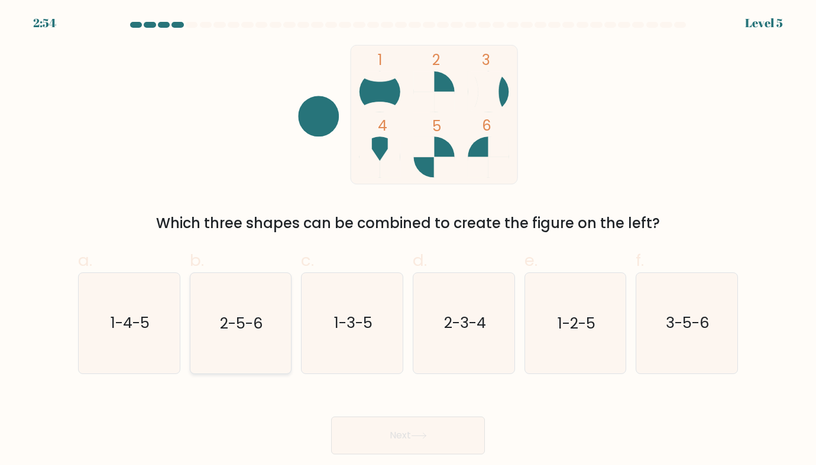
click at [206, 300] on icon "2-5-6" at bounding box center [240, 323] width 100 height 100
click at [408, 241] on input "b. 2-5-6" at bounding box center [408, 237] width 1 height 8
radio input "true"
click at [331, 417] on button "Next" at bounding box center [408, 436] width 154 height 38
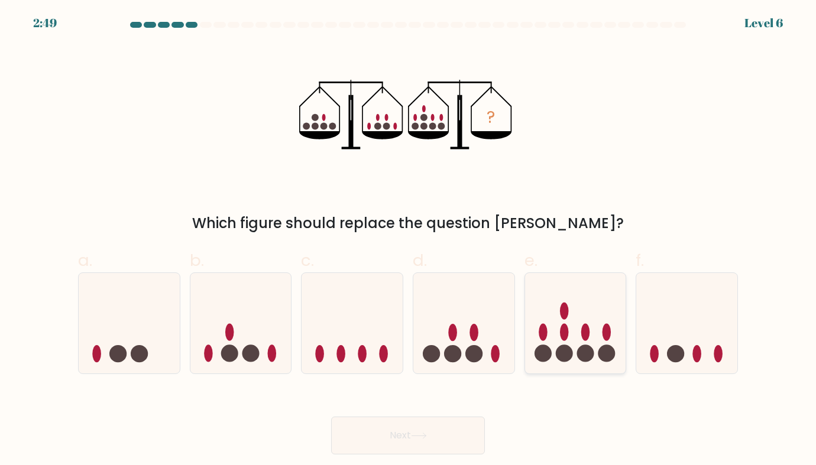
click at [577, 308] on icon at bounding box center [575, 323] width 101 height 83
click at [409, 241] on input "e." at bounding box center [408, 237] width 1 height 8
radio input "true"
click at [331, 417] on button "Next" at bounding box center [408, 436] width 154 height 38
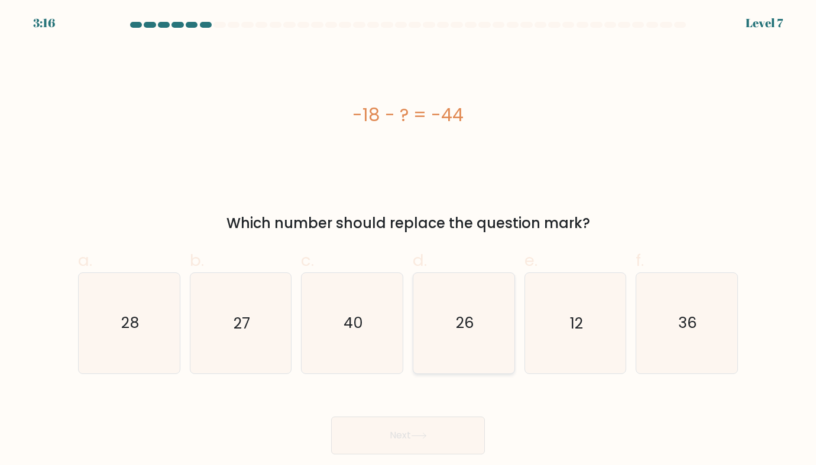
click at [460, 308] on icon "26" at bounding box center [464, 323] width 100 height 100
click at [409, 241] on input "d. 26" at bounding box center [408, 237] width 1 height 8
radio input "true"
click at [331, 417] on button "Next" at bounding box center [408, 436] width 154 height 38
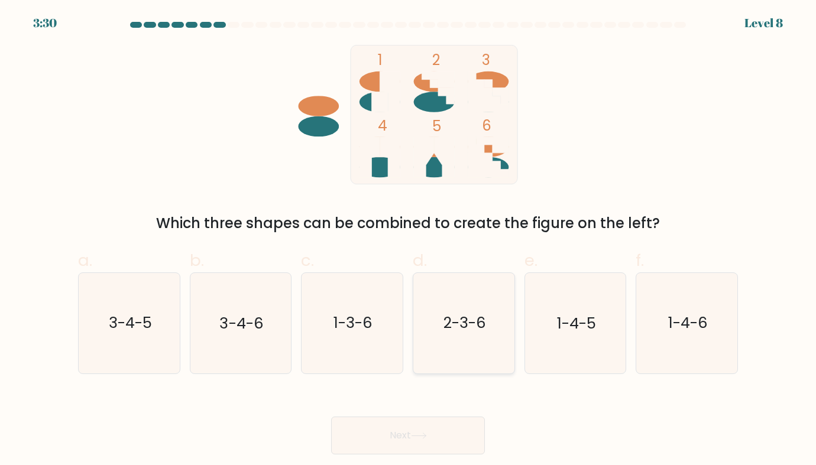
click at [453, 337] on icon "2-3-6" at bounding box center [464, 323] width 100 height 100
click at [409, 241] on input "d. 2-3-6" at bounding box center [408, 237] width 1 height 8
radio input "true"
click at [331, 417] on button "Next" at bounding box center [408, 436] width 154 height 38
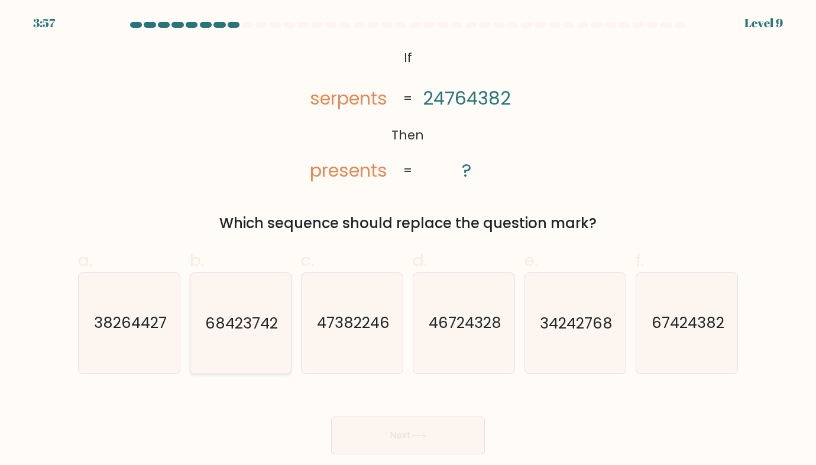
click at [260, 341] on icon "68423742" at bounding box center [240, 323] width 100 height 100
click at [408, 241] on input "b. 68423742" at bounding box center [408, 237] width 1 height 8
radio input "true"
click at [651, 302] on icon "67424382" at bounding box center [687, 323] width 100 height 100
click at [409, 241] on input "f. 67424382" at bounding box center [408, 237] width 1 height 8
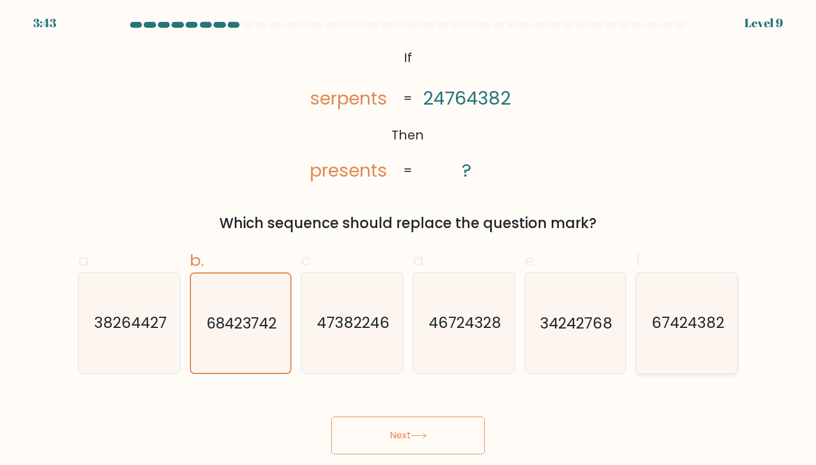
radio input "true"
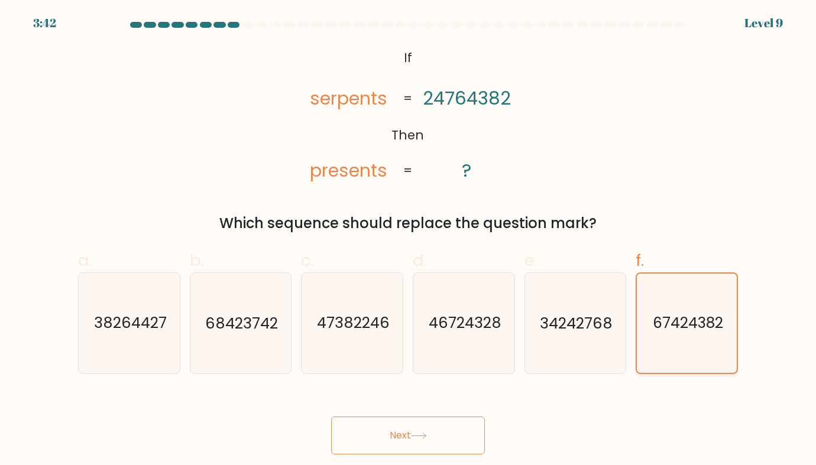
click at [331, 417] on button "Next" at bounding box center [408, 436] width 154 height 38
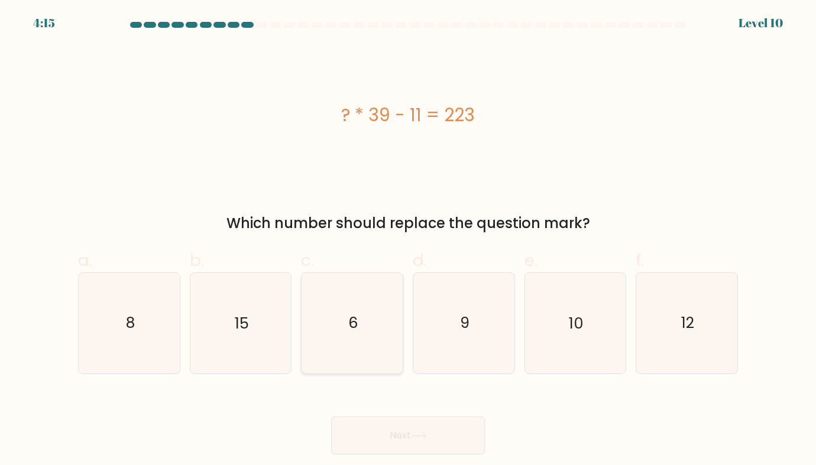
click at [392, 284] on icon "6" at bounding box center [352, 323] width 100 height 100
click at [408, 241] on input "c. 6" at bounding box center [408, 237] width 1 height 8
radio input "true"
click at [331, 417] on button "Next" at bounding box center [408, 436] width 154 height 38
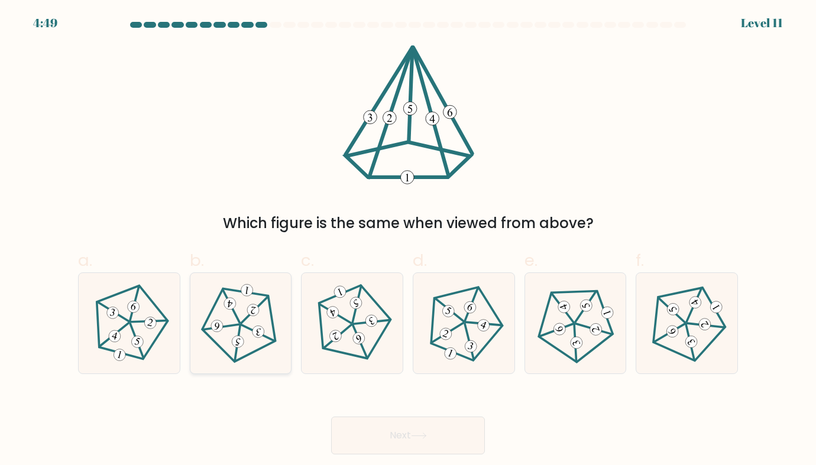
click at [252, 315] on 752 at bounding box center [254, 310] width 14 height 14
click at [408, 241] on input "b." at bounding box center [408, 237] width 1 height 8
radio input "true"
click at [331, 417] on button "Next" at bounding box center [408, 436] width 154 height 38
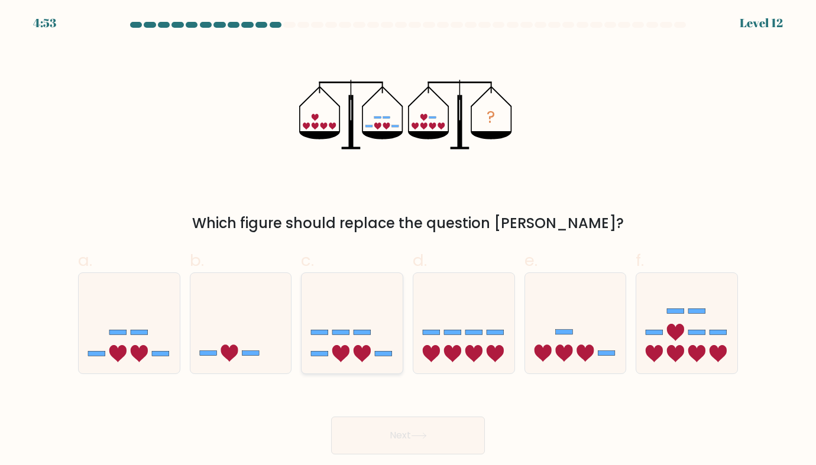
click at [338, 351] on icon at bounding box center [340, 353] width 17 height 17
click at [408, 241] on input "c." at bounding box center [408, 237] width 1 height 8
radio input "true"
click at [331, 417] on button "Next" at bounding box center [408, 436] width 154 height 38
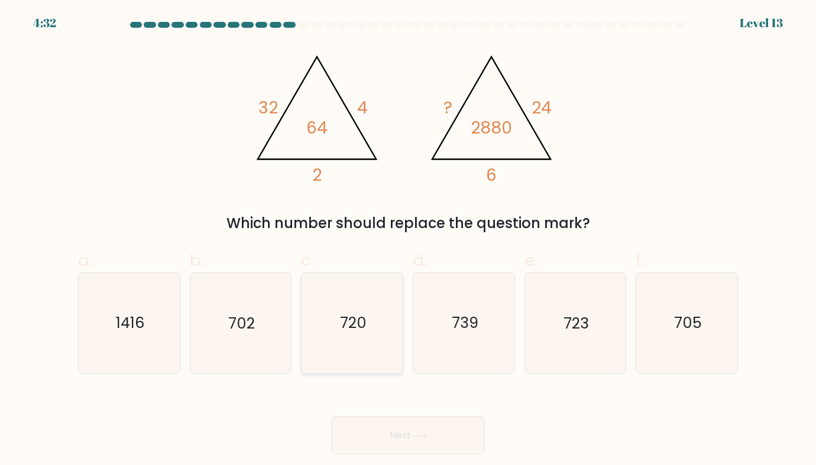
click at [387, 307] on icon "720" at bounding box center [352, 323] width 100 height 100
click at [408, 241] on input "c. 720" at bounding box center [408, 237] width 1 height 8
radio input "true"
click at [331, 417] on button "Next" at bounding box center [408, 436] width 154 height 38
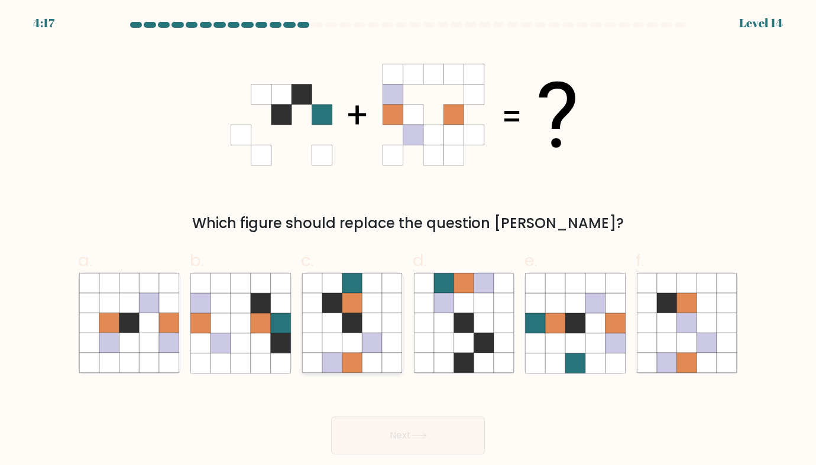
click at [350, 317] on icon at bounding box center [352, 323] width 20 height 20
click at [408, 241] on input "c." at bounding box center [408, 237] width 1 height 8
radio input "true"
click at [331, 417] on button "Next" at bounding box center [408, 436] width 154 height 38
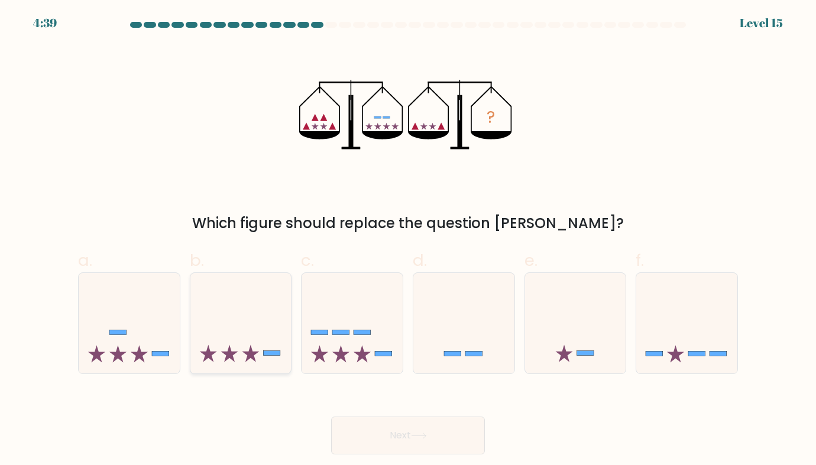
click at [264, 348] on icon at bounding box center [240, 323] width 101 height 83
click at [408, 241] on input "b." at bounding box center [408, 237] width 1 height 8
radio input "true"
click at [331, 417] on button "Next" at bounding box center [408, 436] width 154 height 38
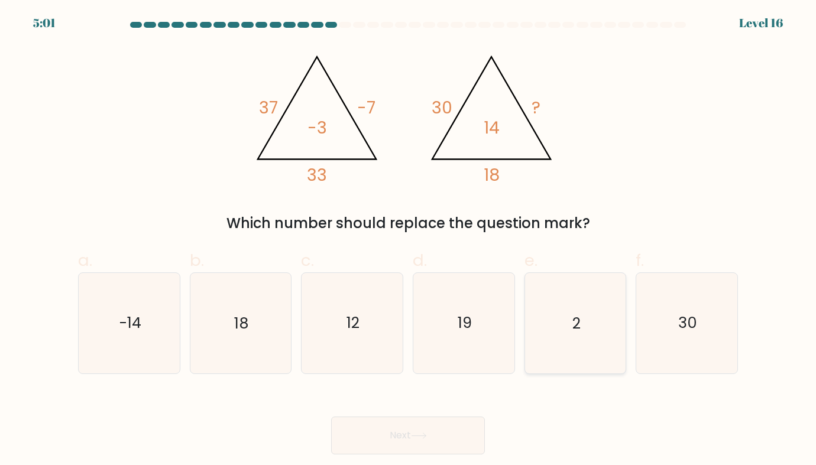
click at [557, 306] on icon "2" at bounding box center [575, 323] width 100 height 100
click at [409, 241] on input "e. 2" at bounding box center [408, 237] width 1 height 8
radio input "true"
click at [331, 417] on button "Next" at bounding box center [408, 436] width 154 height 38
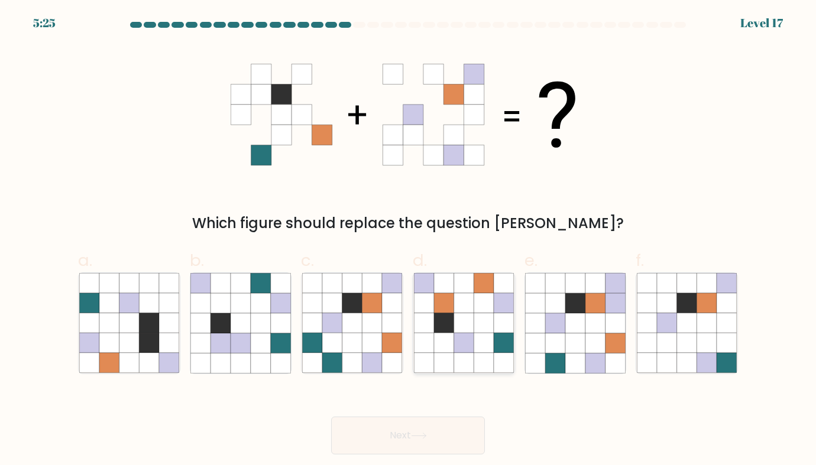
click at [483, 317] on icon at bounding box center [484, 323] width 20 height 20
click at [409, 241] on input "d." at bounding box center [408, 237] width 1 height 8
radio input "true"
click at [331, 417] on button "Next" at bounding box center [408, 436] width 154 height 38
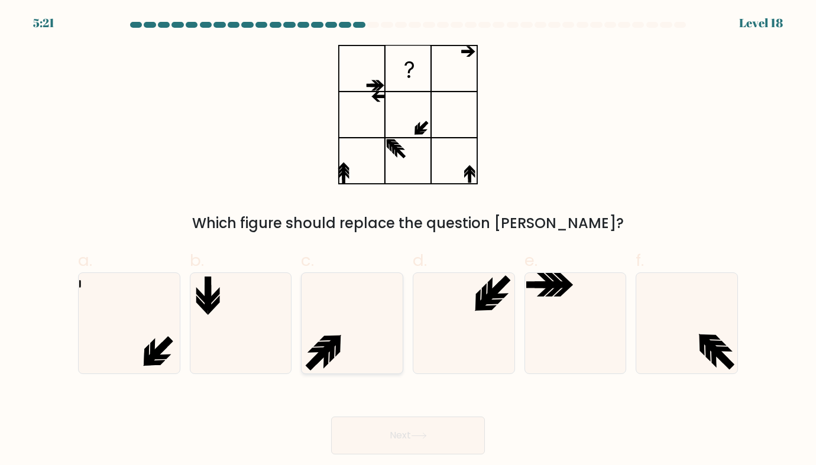
click at [323, 334] on icon at bounding box center [352, 323] width 100 height 100
click at [408, 241] on input "c." at bounding box center [408, 237] width 1 height 8
radio input "true"
click at [331, 417] on button "Next" at bounding box center [408, 436] width 154 height 38
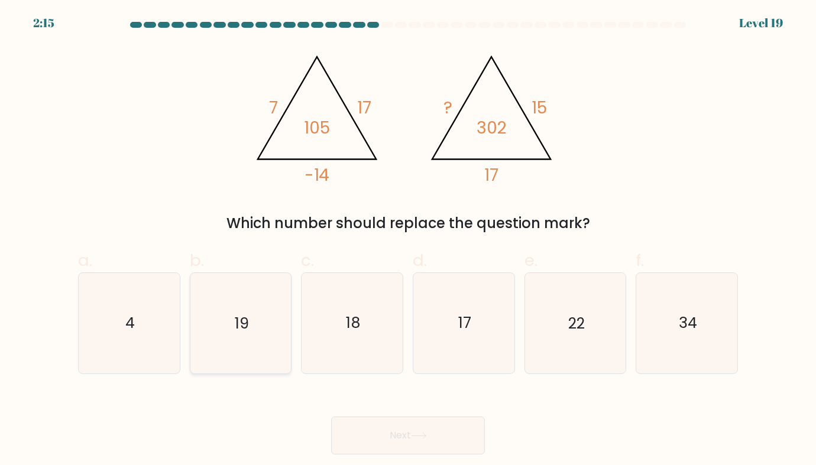
click at [264, 308] on icon "19" at bounding box center [240, 323] width 100 height 100
click at [408, 241] on input "b. 19" at bounding box center [408, 237] width 1 height 8
radio input "true"
click at [331, 417] on button "Next" at bounding box center [408, 436] width 154 height 38
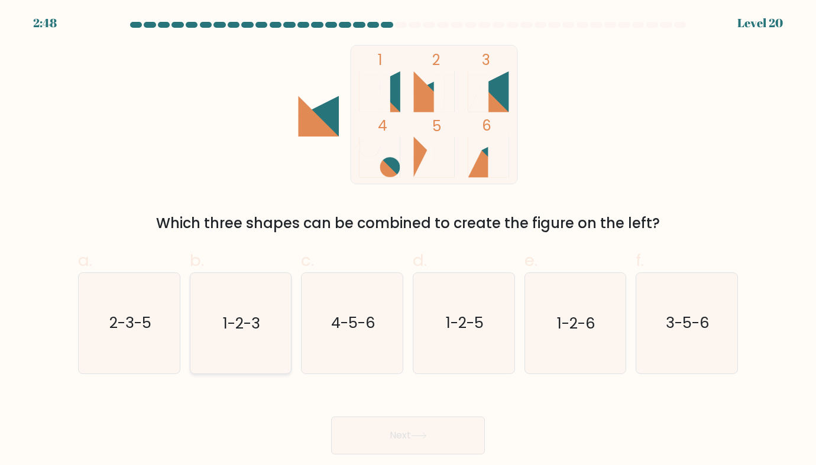
click at [232, 316] on text "1-2-3" at bounding box center [241, 323] width 37 height 21
click at [408, 241] on input "b. 1-2-3" at bounding box center [408, 237] width 1 height 8
radio input "true"
click at [685, 348] on icon "3-5-6" at bounding box center [687, 323] width 100 height 100
click at [409, 241] on input "f. 3-5-6" at bounding box center [408, 237] width 1 height 8
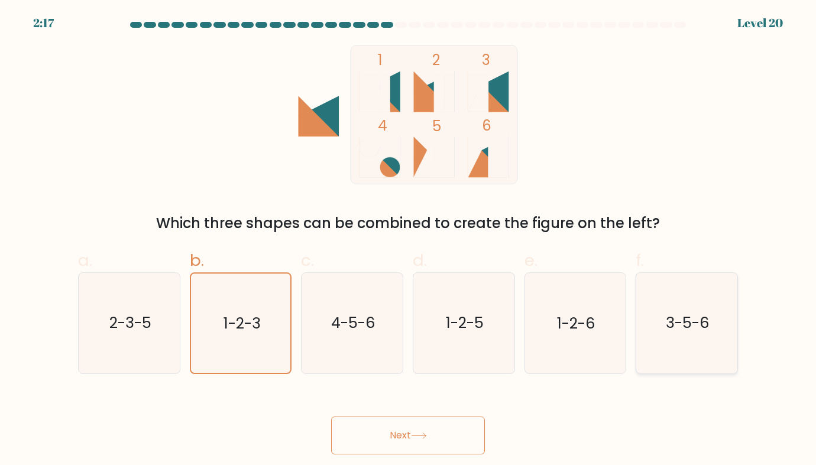
radio input "true"
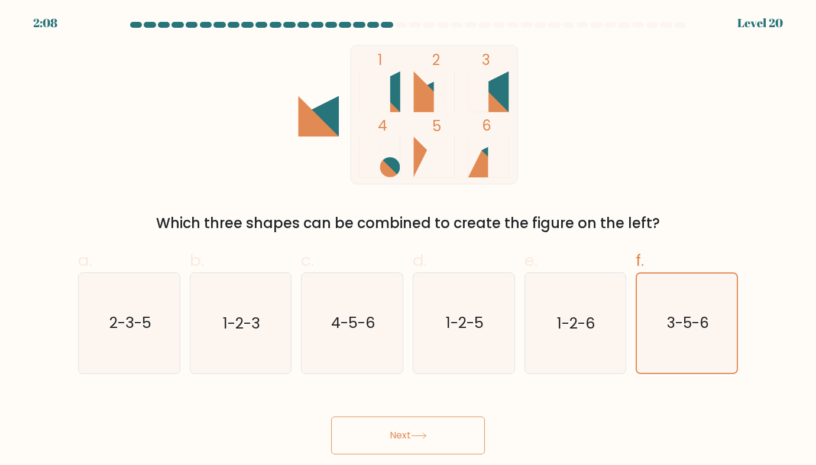
click at [331, 417] on button "Next" at bounding box center [408, 436] width 154 height 38
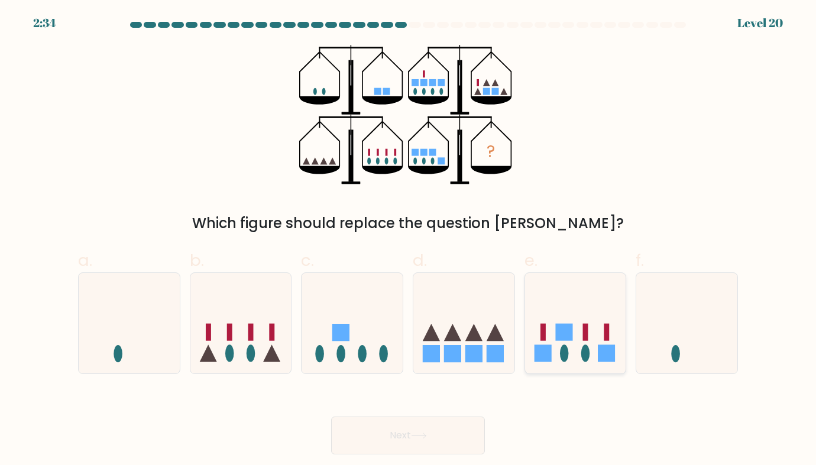
click at [577, 318] on icon at bounding box center [575, 323] width 101 height 83
click at [409, 241] on input "e." at bounding box center [408, 237] width 1 height 8
radio input "true"
click at [230, 346] on ellipse at bounding box center [229, 353] width 9 height 17
click at [408, 241] on input "b." at bounding box center [408, 237] width 1 height 8
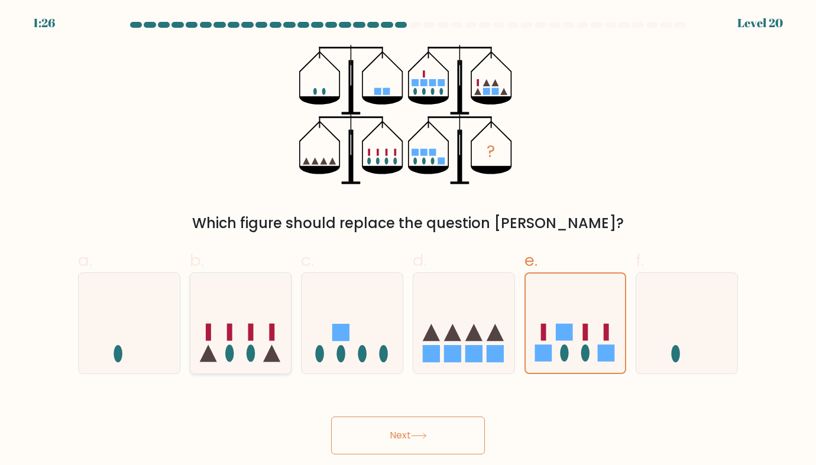
radio input "true"
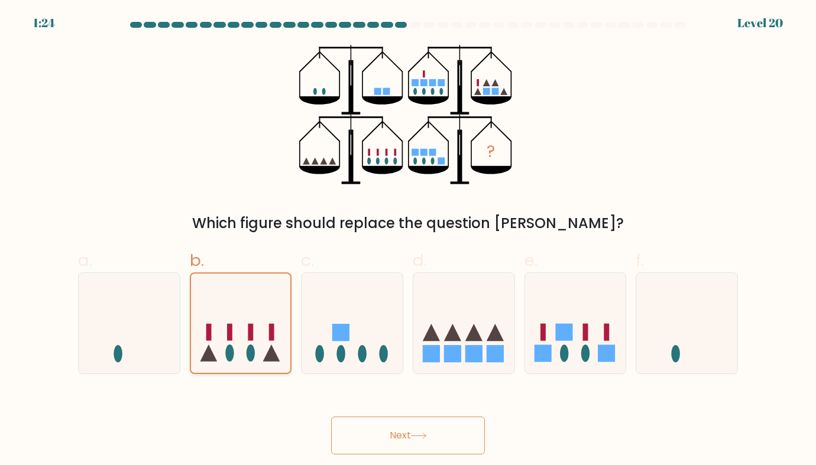
click at [331, 417] on button "Next" at bounding box center [408, 436] width 154 height 38
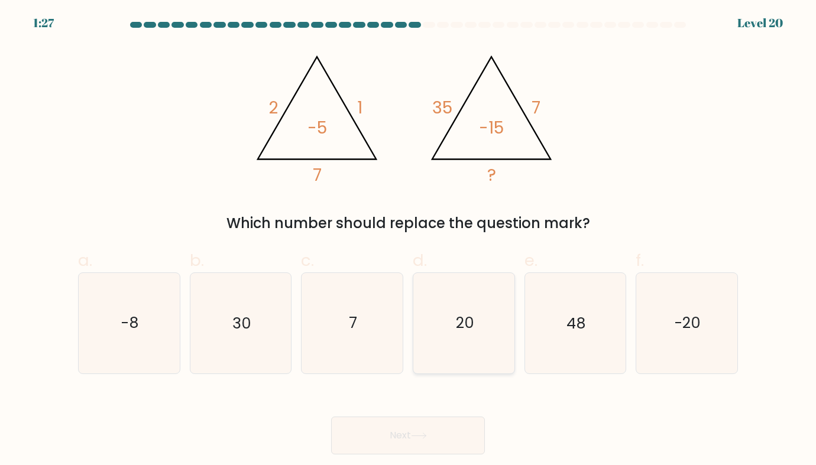
click at [492, 285] on icon "20" at bounding box center [464, 323] width 100 height 100
click at [409, 241] on input "d. 20" at bounding box center [408, 237] width 1 height 8
radio input "true"
click at [331, 417] on button "Next" at bounding box center [408, 436] width 154 height 38
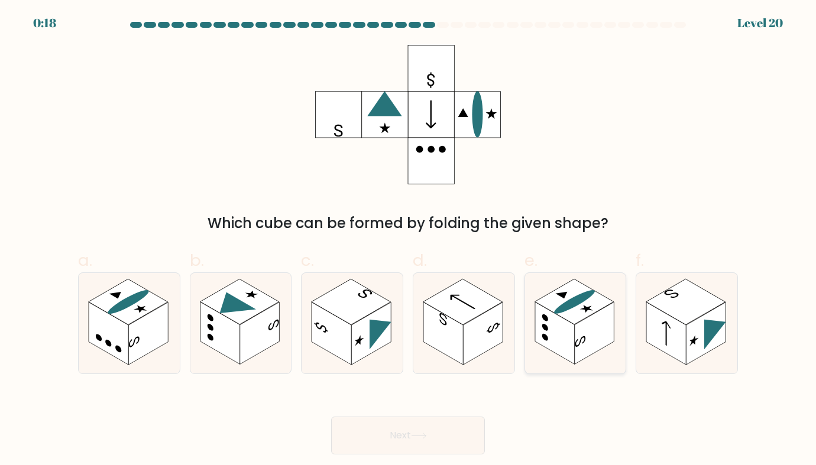
click at [573, 293] on rect at bounding box center [574, 303] width 79 height 46
click at [409, 241] on input "e." at bounding box center [408, 237] width 1 height 8
radio input "true"
click at [331, 417] on button "Next" at bounding box center [408, 436] width 154 height 38
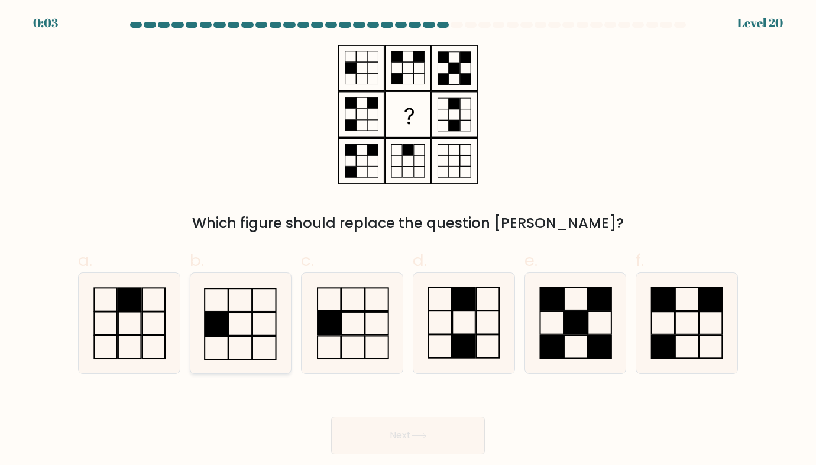
click at [219, 321] on rect at bounding box center [216, 324] width 23 height 23
click at [408, 241] on input "b." at bounding box center [408, 237] width 1 height 8
radio input "true"
click at [451, 322] on rect at bounding box center [439, 323] width 23 height 23
click at [409, 241] on input "d." at bounding box center [408, 237] width 1 height 8
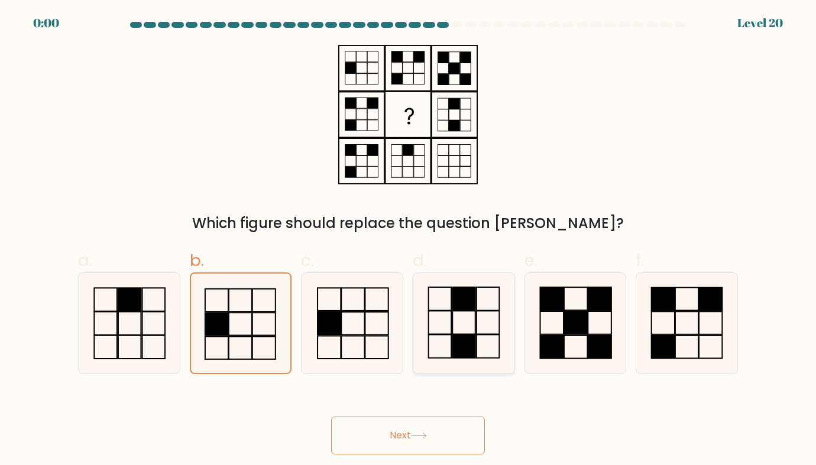
radio input "true"
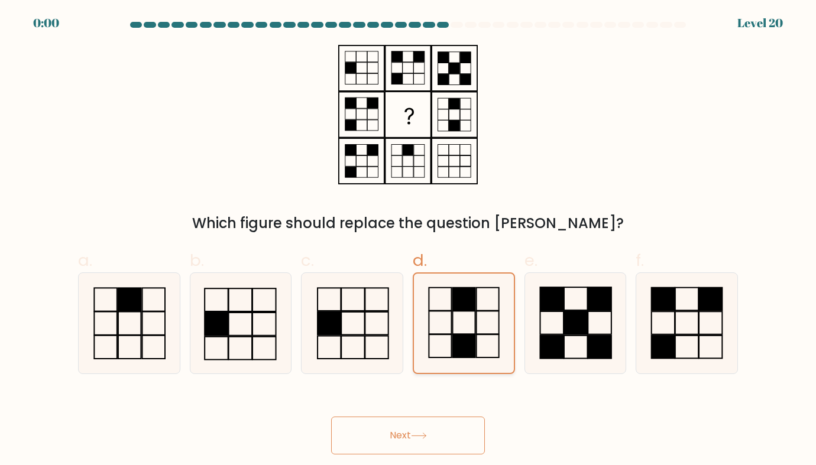
click at [331, 417] on button "Next" at bounding box center [408, 436] width 154 height 38
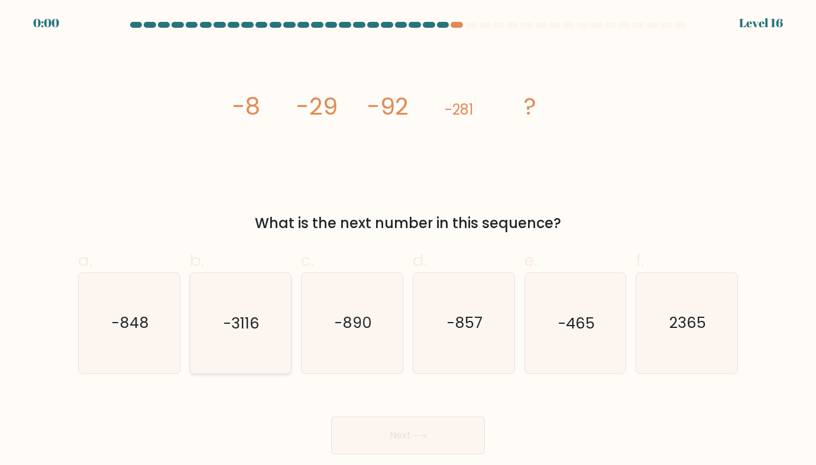
click at [253, 321] on text "-3116" at bounding box center [242, 323] width 36 height 21
click at [408, 241] on input "b. -3116" at bounding box center [408, 237] width 1 height 8
radio input "true"
click at [331, 417] on button "Next" at bounding box center [408, 436] width 154 height 38
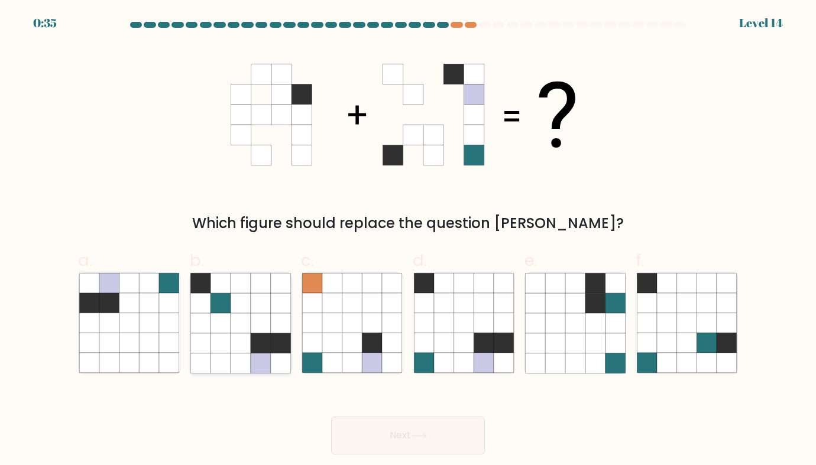
click at [273, 350] on icon at bounding box center [281, 344] width 20 height 20
click at [408, 241] on input "b." at bounding box center [408, 237] width 1 height 8
radio input "true"
click at [476, 335] on icon at bounding box center [484, 344] width 20 height 20
click at [409, 241] on input "d." at bounding box center [408, 237] width 1 height 8
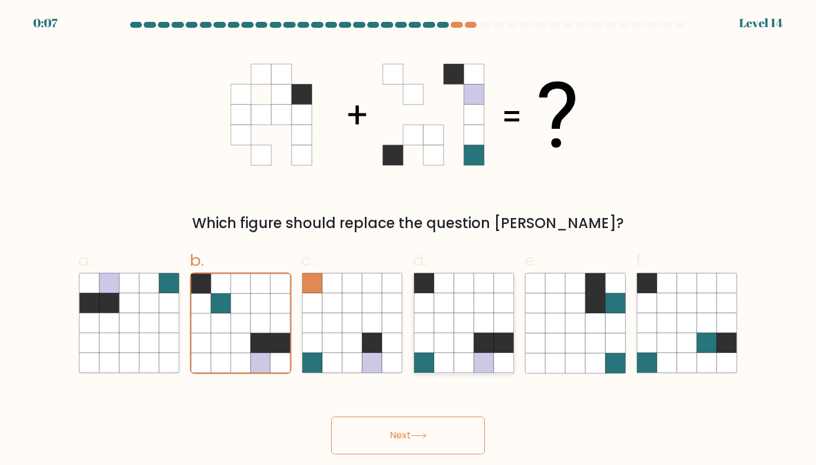
radio input "true"
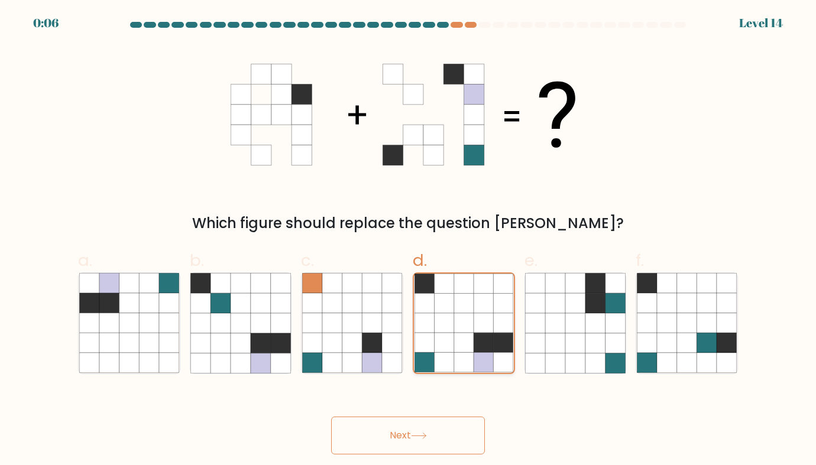
click at [331, 417] on button "Next" at bounding box center [408, 436] width 154 height 38
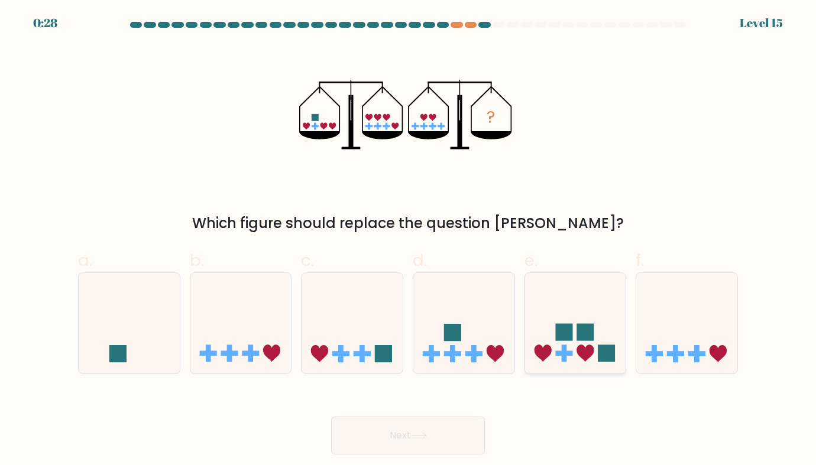
click at [573, 350] on icon at bounding box center [575, 323] width 101 height 83
click at [409, 241] on input "e." at bounding box center [408, 237] width 1 height 8
radio input "true"
click at [331, 417] on button "Next" at bounding box center [408, 436] width 154 height 38
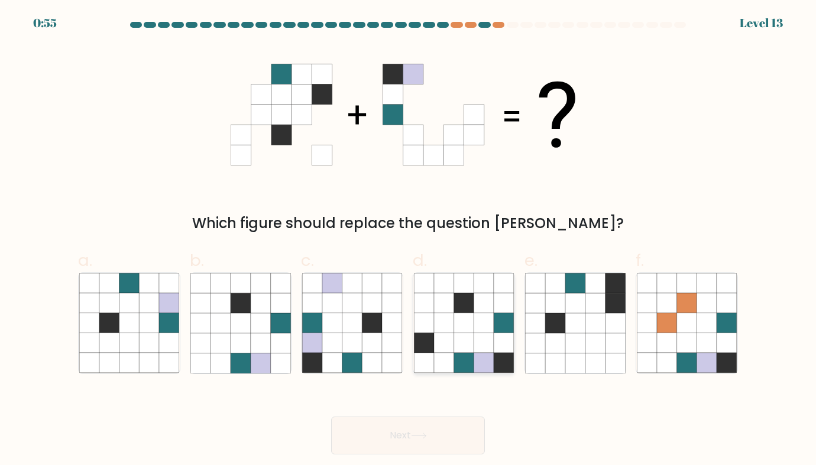
click at [480, 358] on icon at bounding box center [484, 363] width 20 height 20
click at [409, 241] on input "d." at bounding box center [408, 237] width 1 height 8
radio input "true"
click at [331, 417] on button "Next" at bounding box center [408, 436] width 154 height 38
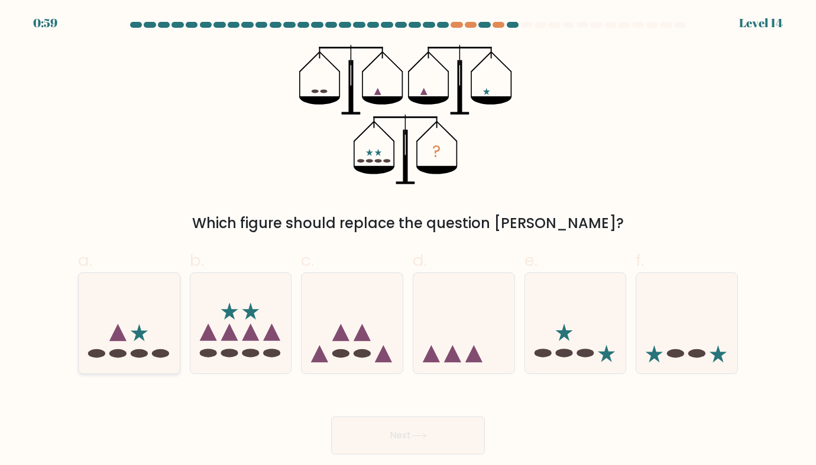
click at [163, 324] on icon at bounding box center [129, 323] width 101 height 83
click at [408, 241] on input "a." at bounding box center [408, 237] width 1 height 8
radio input "true"
click at [331, 417] on button "Next" at bounding box center [408, 436] width 154 height 38
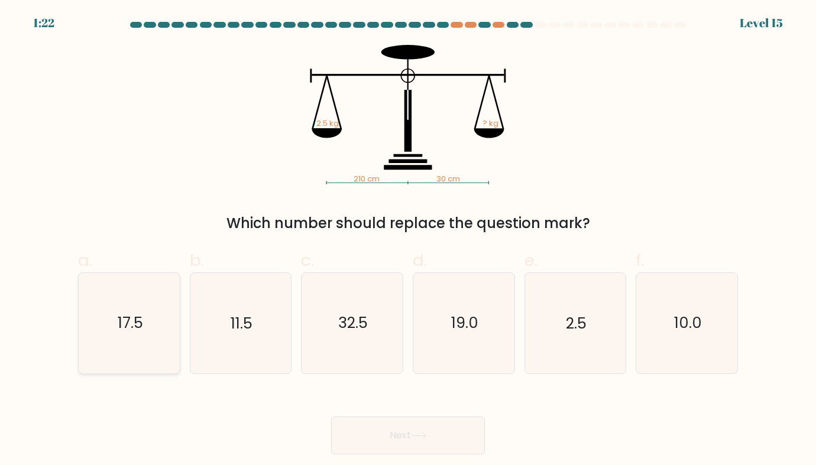
click at [150, 315] on icon "17.5" at bounding box center [129, 323] width 100 height 100
click at [408, 241] on input "a. 17.5" at bounding box center [408, 237] width 1 height 8
radio input "true"
click at [331, 417] on button "Next" at bounding box center [408, 436] width 154 height 38
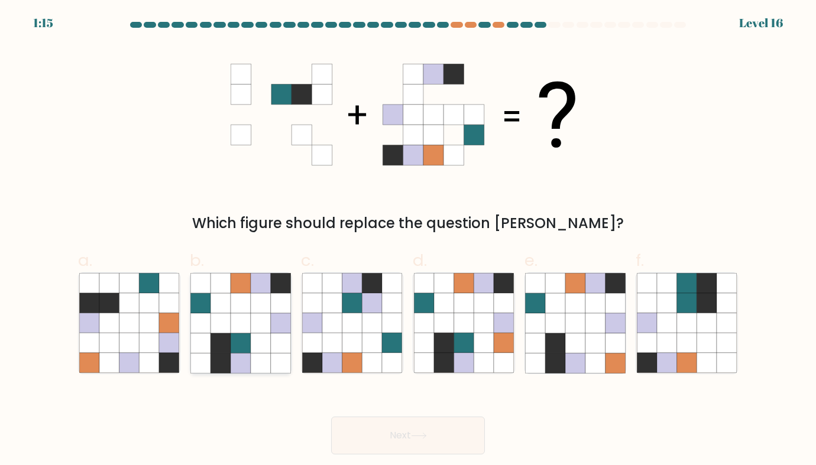
click at [231, 284] on icon at bounding box center [241, 284] width 20 height 20
click at [408, 241] on input "b." at bounding box center [408, 237] width 1 height 8
radio input "true"
click at [331, 417] on button "Next" at bounding box center [408, 436] width 154 height 38
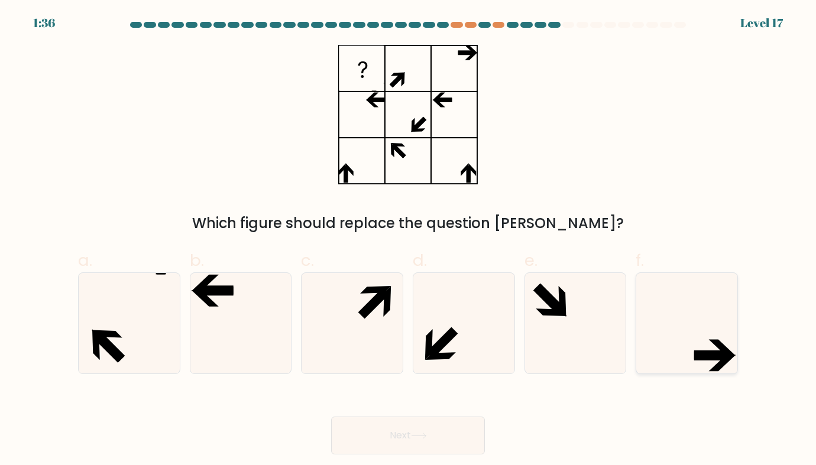
click at [717, 319] on icon at bounding box center [687, 323] width 100 height 100
click at [409, 241] on input "f." at bounding box center [408, 237] width 1 height 8
radio input "true"
click at [331, 417] on button "Next" at bounding box center [408, 436] width 154 height 38
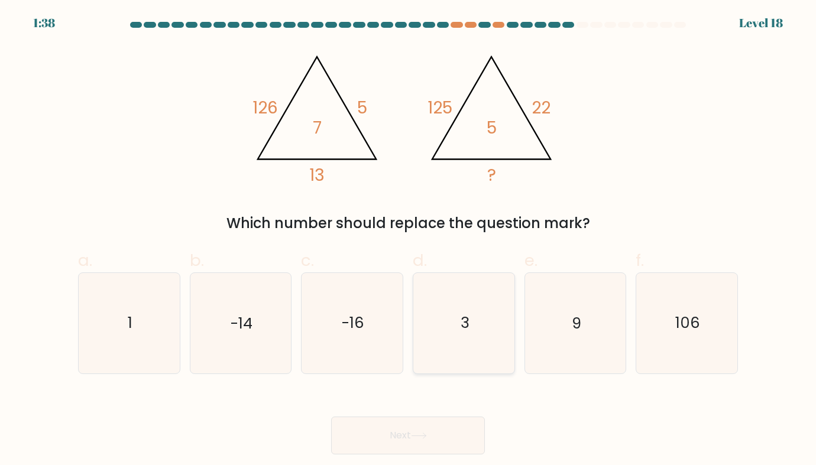
click at [464, 320] on text "3" at bounding box center [464, 323] width 9 height 21
click at [409, 241] on input "d. 3" at bounding box center [408, 237] width 1 height 8
radio input "true"
click at [331, 417] on button "Next" at bounding box center [408, 436] width 154 height 38
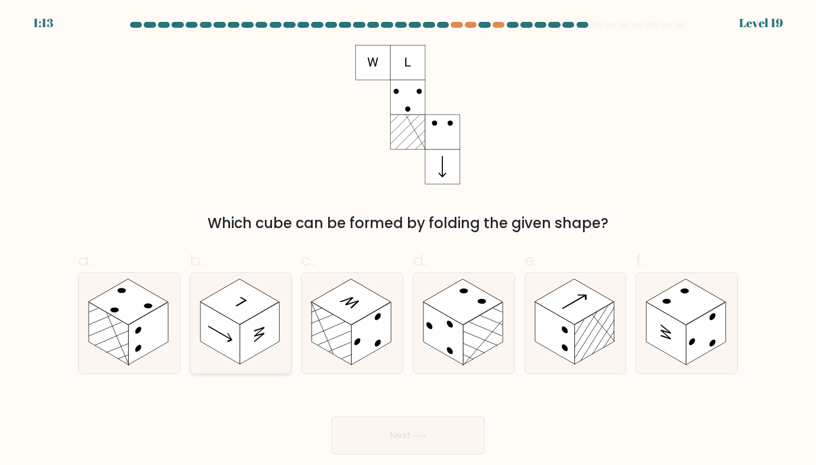
click at [224, 312] on rect at bounding box center [239, 303] width 79 height 46
click at [408, 241] on input "b." at bounding box center [408, 237] width 1 height 8
radio input "true"
click at [331, 417] on button "Next" at bounding box center [408, 436] width 154 height 38
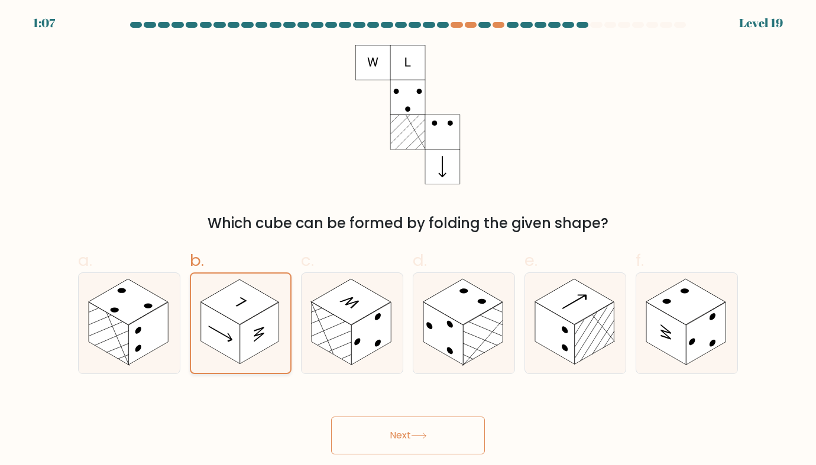
click at [225, 312] on rect at bounding box center [240, 302] width 78 height 45
click at [408, 241] on input "b." at bounding box center [408, 237] width 1 height 8
click at [389, 418] on button "Next" at bounding box center [408, 436] width 154 height 38
click at [402, 431] on button "Next" at bounding box center [408, 436] width 154 height 38
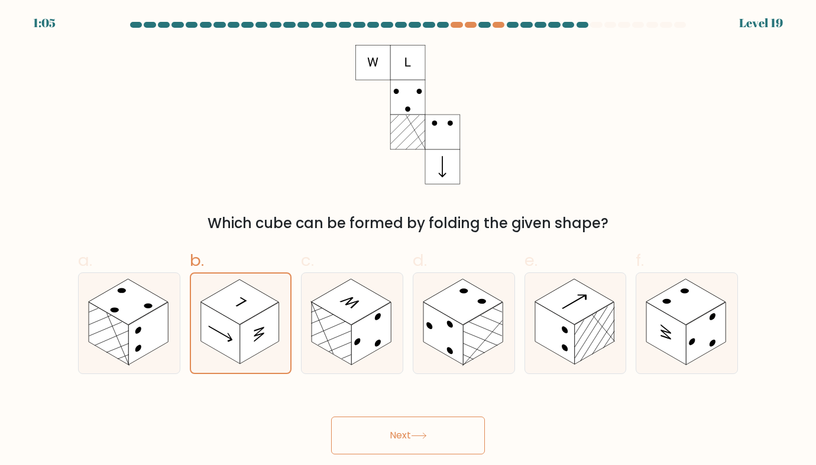
click at [402, 431] on button "Next" at bounding box center [408, 436] width 154 height 38
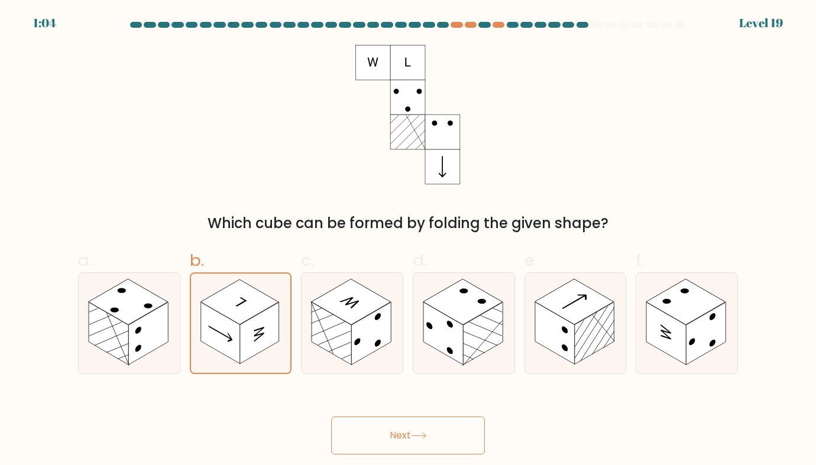
click at [402, 431] on button "Next" at bounding box center [408, 436] width 154 height 38
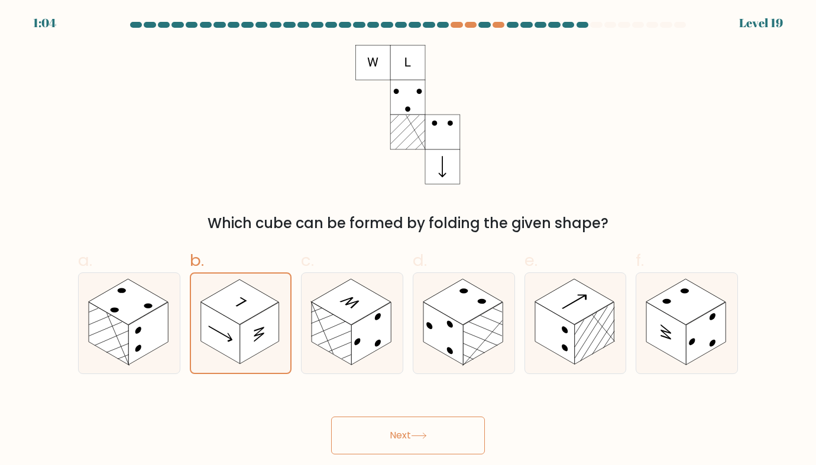
click at [402, 431] on button "Next" at bounding box center [408, 436] width 154 height 38
click at [331, 417] on button "Next" at bounding box center [408, 436] width 154 height 38
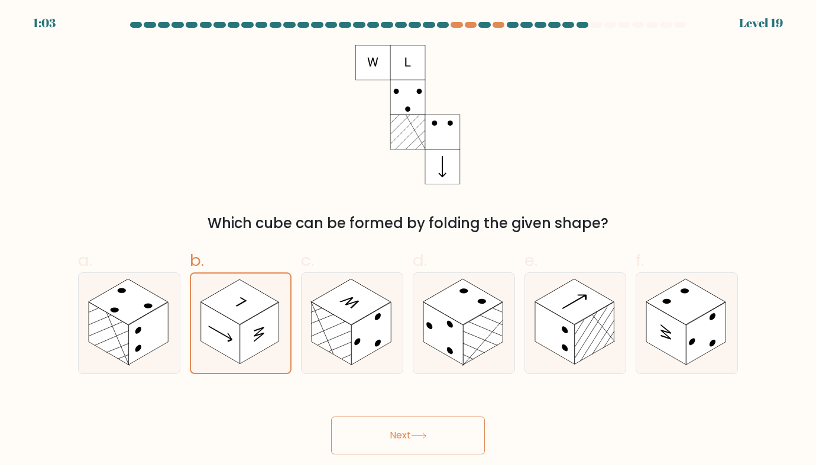
click at [331, 417] on button "Next" at bounding box center [408, 436] width 154 height 38
click at [244, 331] on rect at bounding box center [260, 334] width 40 height 63
click at [408, 241] on input "b." at bounding box center [408, 237] width 1 height 8
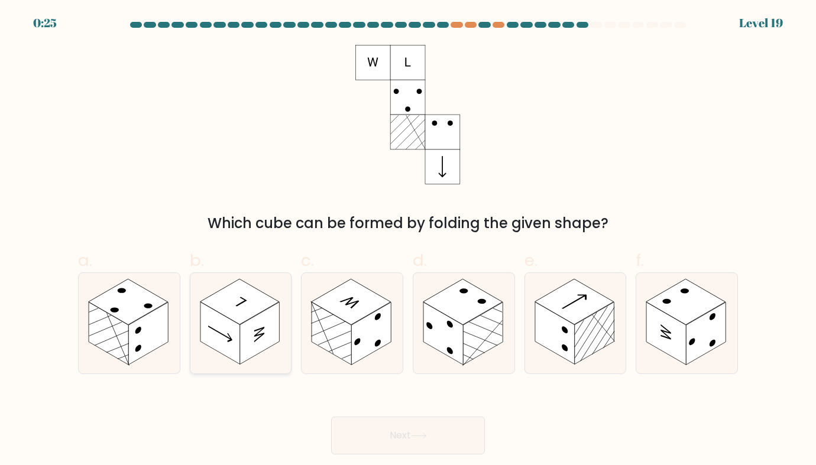
radio input "true"
click at [331, 417] on button "Next" at bounding box center [408, 436] width 154 height 38
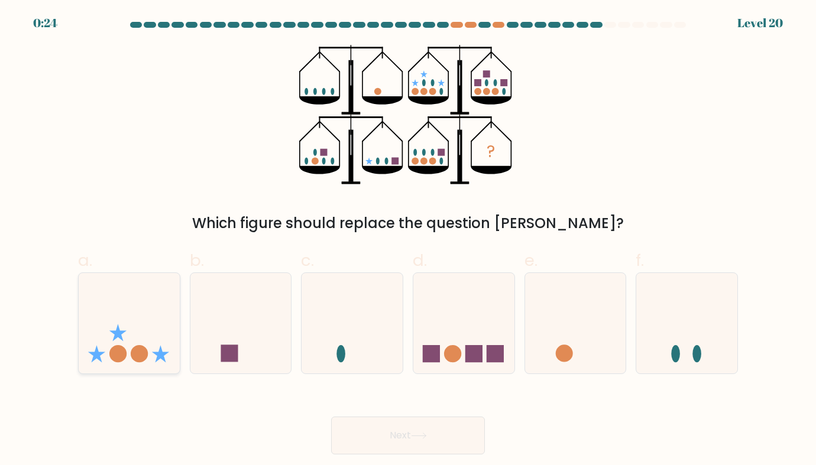
click at [127, 335] on icon at bounding box center [129, 323] width 101 height 83
click at [408, 241] on input "a." at bounding box center [408, 237] width 1 height 8
radio input "true"
click at [331, 417] on button "Next" at bounding box center [408, 436] width 154 height 38
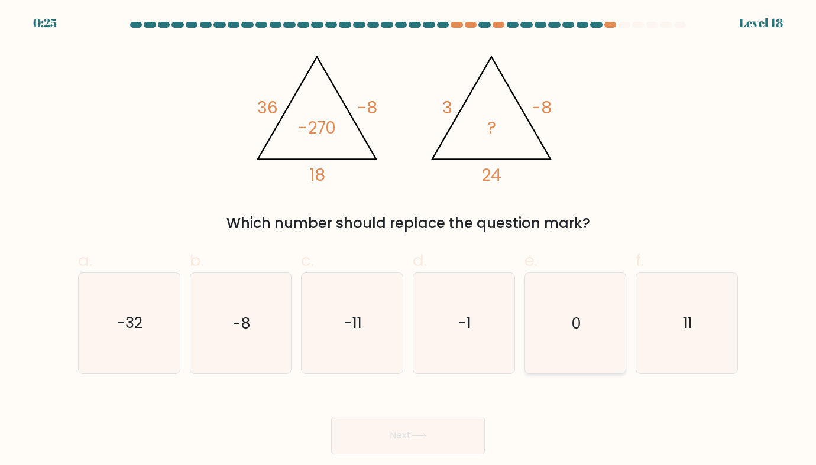
click at [589, 359] on icon "0" at bounding box center [575, 323] width 100 height 100
click at [409, 241] on input "e. 0" at bounding box center [408, 237] width 1 height 8
radio input "true"
click at [331, 417] on button "Next" at bounding box center [408, 436] width 154 height 38
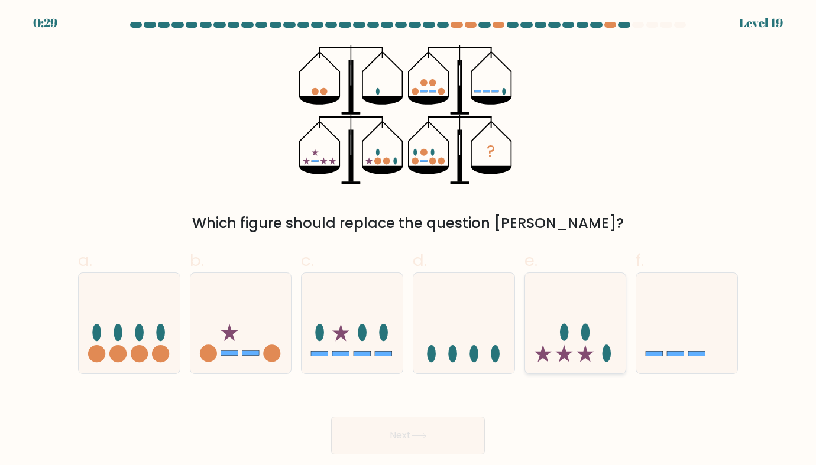
click at [591, 358] on icon at bounding box center [575, 323] width 101 height 83
click at [409, 241] on input "e." at bounding box center [408, 237] width 1 height 8
radio input "true"
click at [331, 417] on button "Next" at bounding box center [408, 436] width 154 height 38
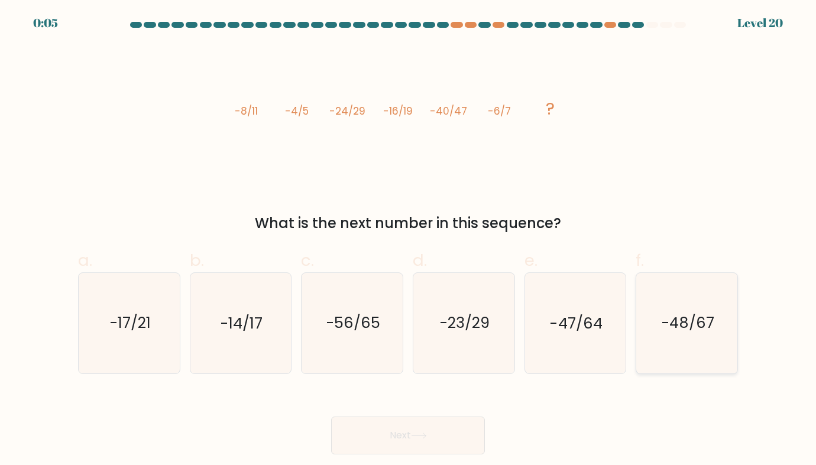
click at [695, 325] on text "-48/67" at bounding box center [688, 323] width 53 height 21
click at [409, 241] on input "f. -48/67" at bounding box center [408, 237] width 1 height 8
radio input "true"
click at [331, 417] on button "Next" at bounding box center [408, 436] width 154 height 38
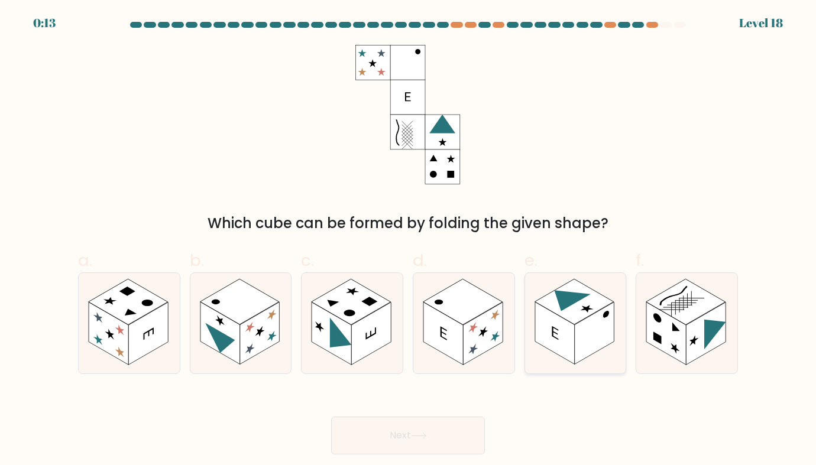
click at [565, 322] on rect at bounding box center [555, 334] width 40 height 63
click at [409, 241] on input "e." at bounding box center [408, 237] width 1 height 8
radio input "true"
click at [685, 324] on rect at bounding box center [685, 303] width 79 height 46
click at [409, 241] on input "f." at bounding box center [408, 237] width 1 height 8
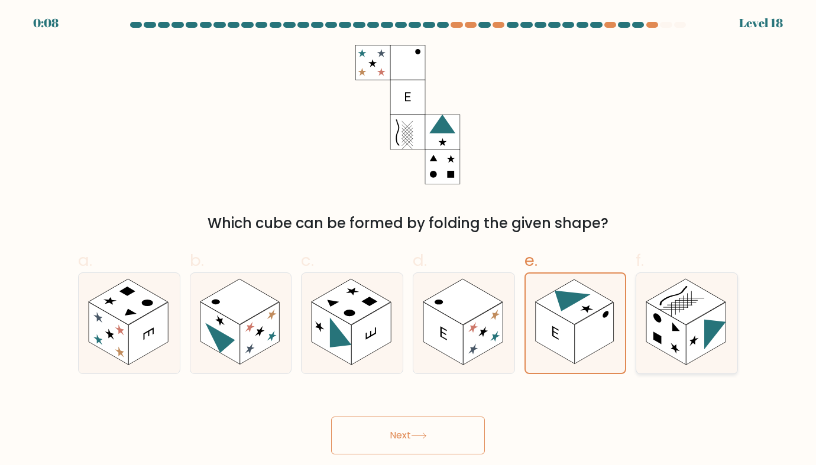
radio input "true"
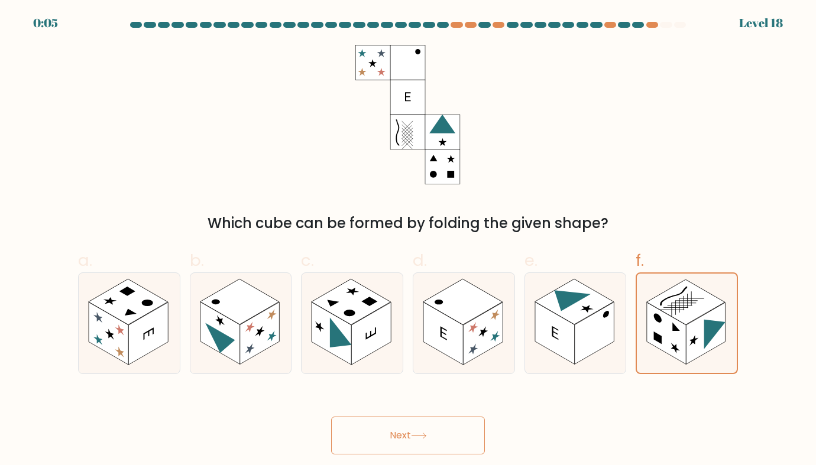
click at [389, 441] on button "Next" at bounding box center [408, 436] width 154 height 38
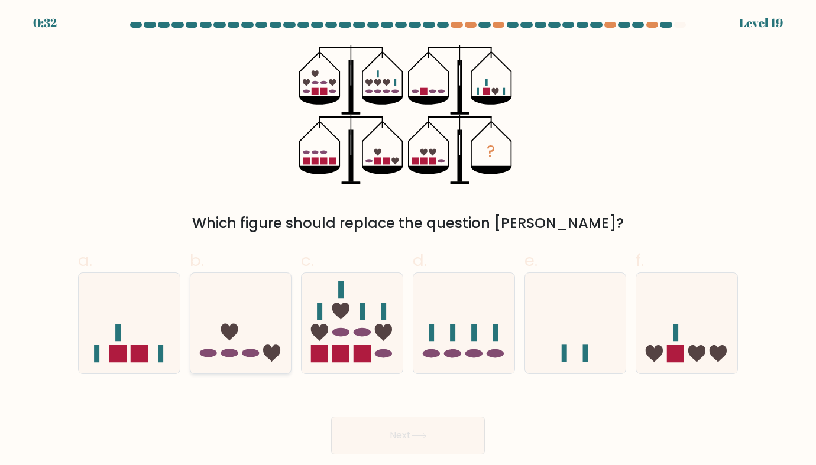
click at [247, 300] on icon at bounding box center [240, 323] width 101 height 83
click at [408, 241] on input "b." at bounding box center [408, 237] width 1 height 8
radio input "true"
click at [331, 417] on button "Next" at bounding box center [408, 436] width 154 height 38
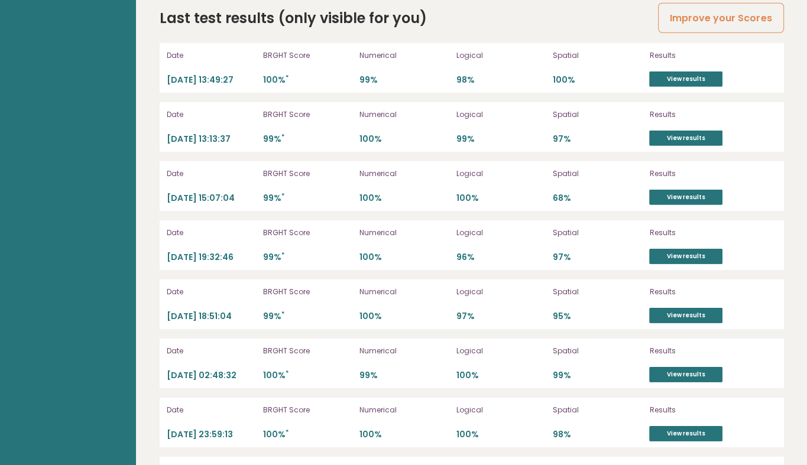
scroll to position [3262, 0]
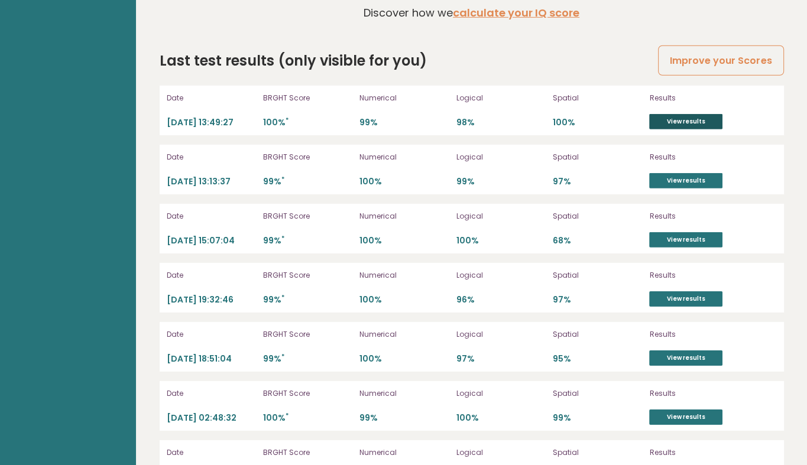
click at [688, 115] on link "View results" at bounding box center [685, 121] width 73 height 15
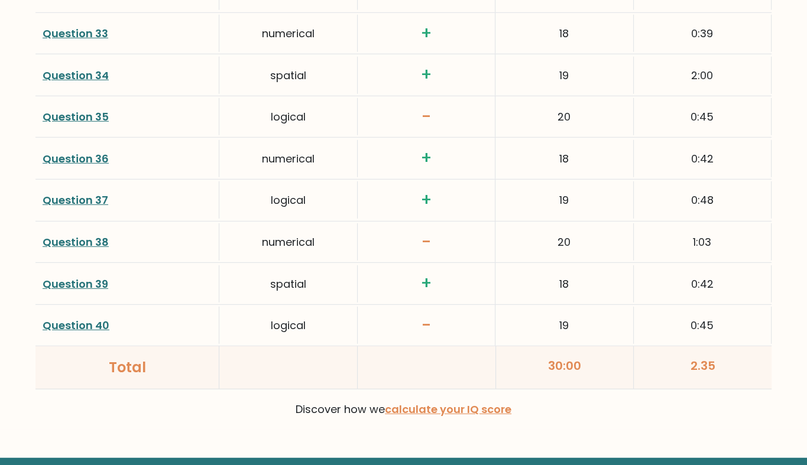
scroll to position [3096, 0]
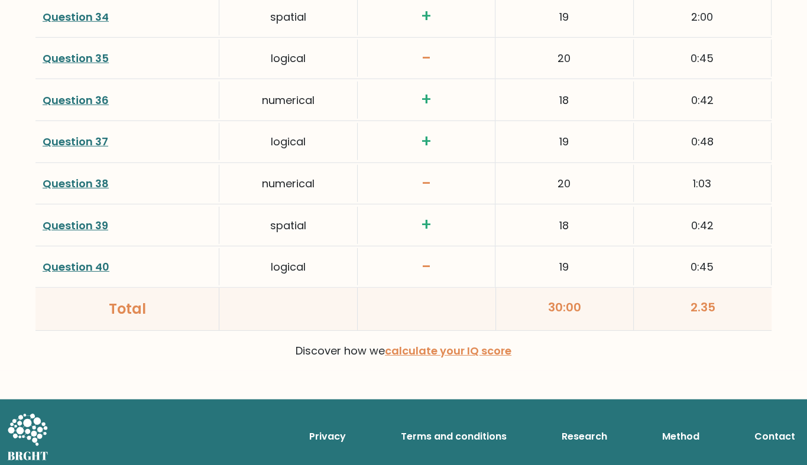
click at [72, 260] on link "Question 40" at bounding box center [76, 267] width 67 height 15
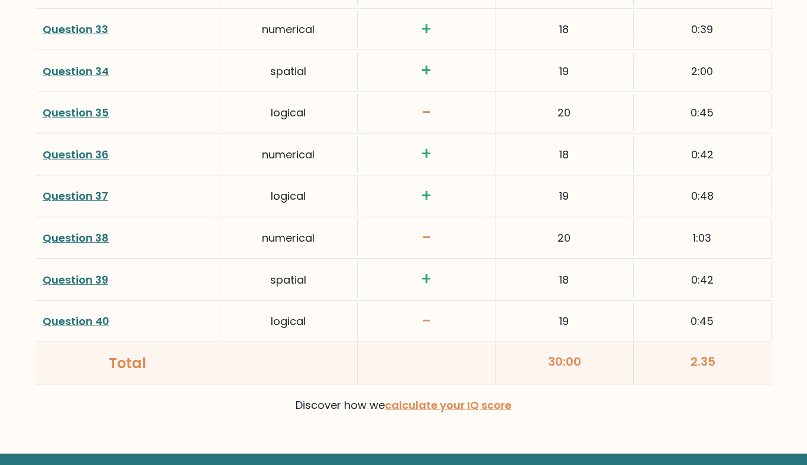
scroll to position [3001, 0]
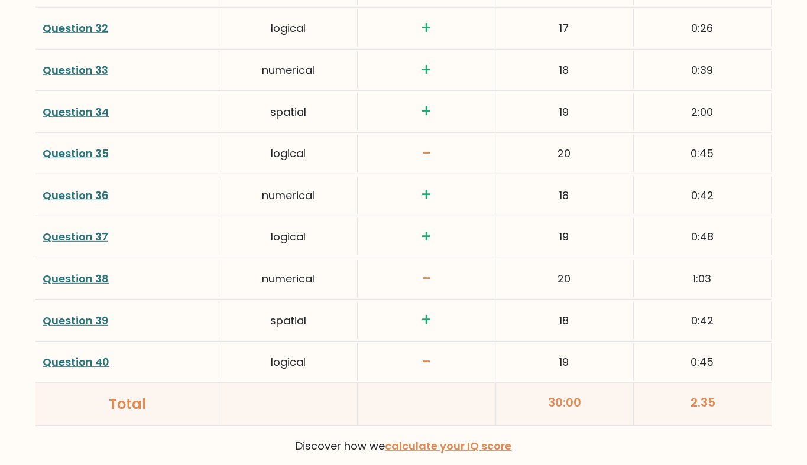
click at [58, 151] on link "Question 35" at bounding box center [76, 153] width 66 height 15
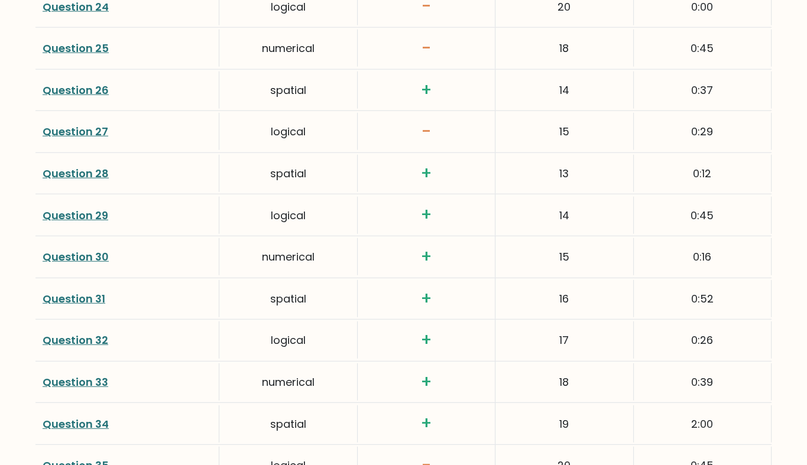
scroll to position [2685, 0]
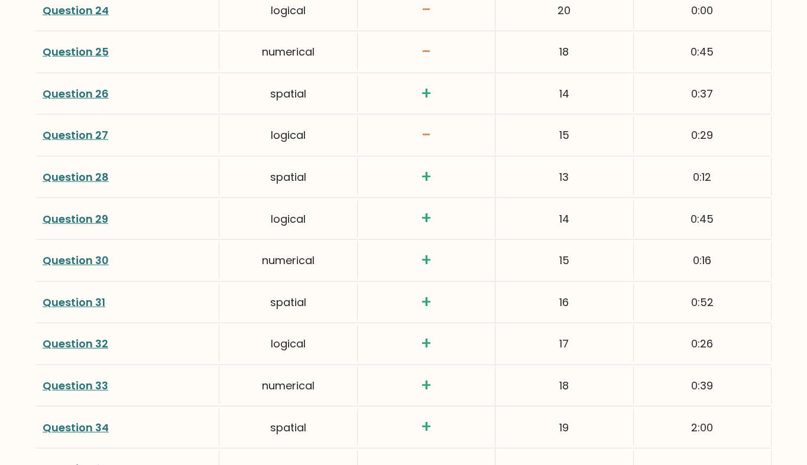
click at [101, 128] on link "Question 27" at bounding box center [76, 135] width 66 height 15
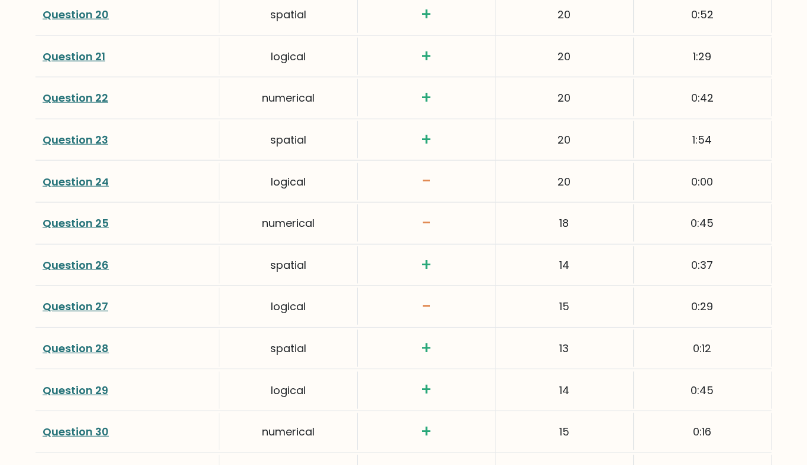
scroll to position [2511, 0]
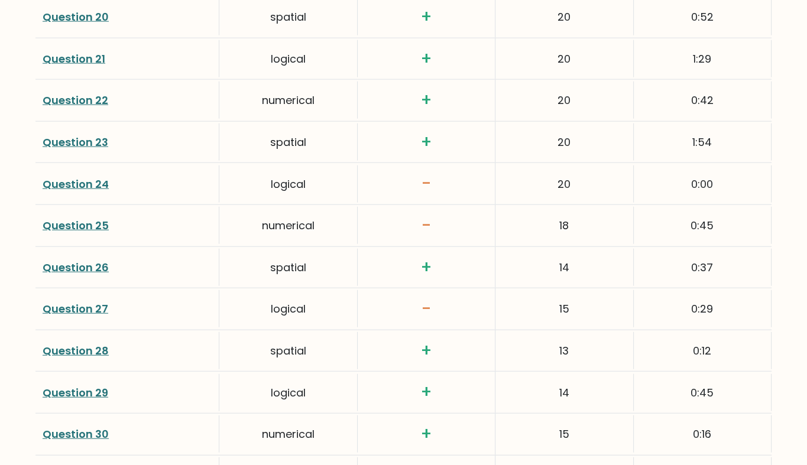
click at [68, 177] on link "Question 24" at bounding box center [76, 184] width 66 height 15
click at [73, 179] on link "Question 24" at bounding box center [76, 184] width 66 height 15
click at [76, 218] on link "Question 25" at bounding box center [76, 225] width 66 height 15
click at [56, 178] on link "Question 24" at bounding box center [76, 184] width 66 height 15
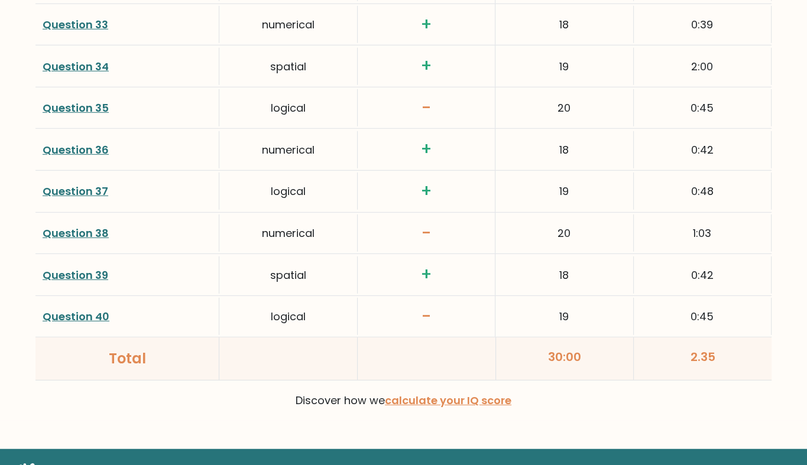
scroll to position [3073, 0]
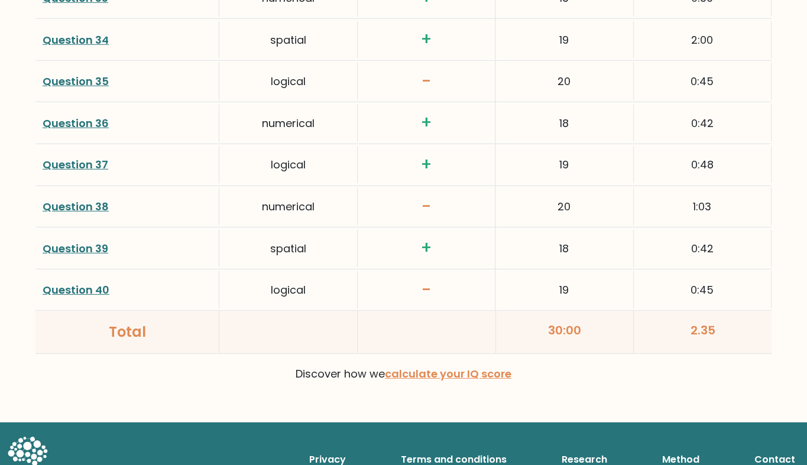
click at [74, 78] on link "Question 35" at bounding box center [76, 81] width 66 height 15
click at [62, 283] on link "Question 40" at bounding box center [76, 290] width 67 height 15
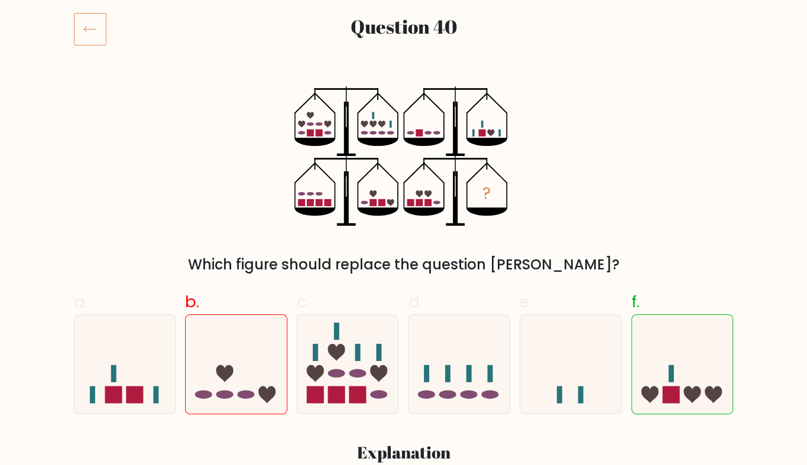
scroll to position [190, 0]
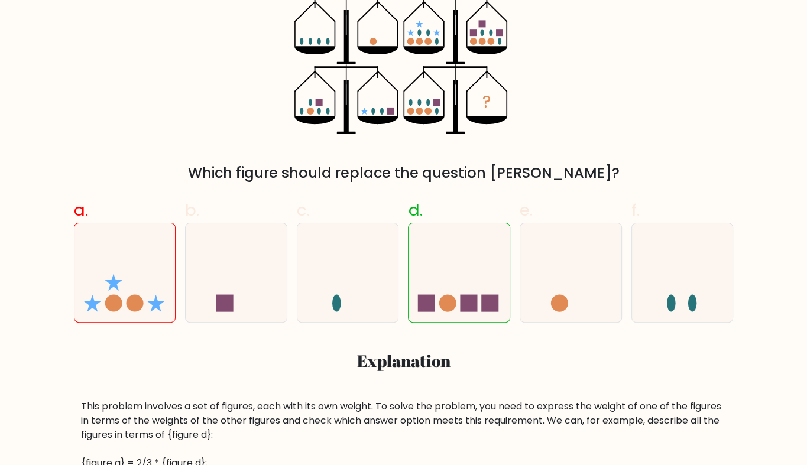
scroll to position [206, 0]
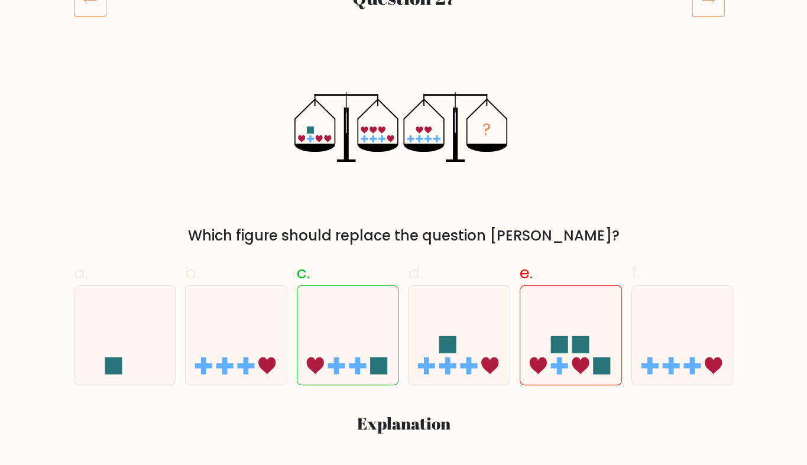
scroll to position [203, 0]
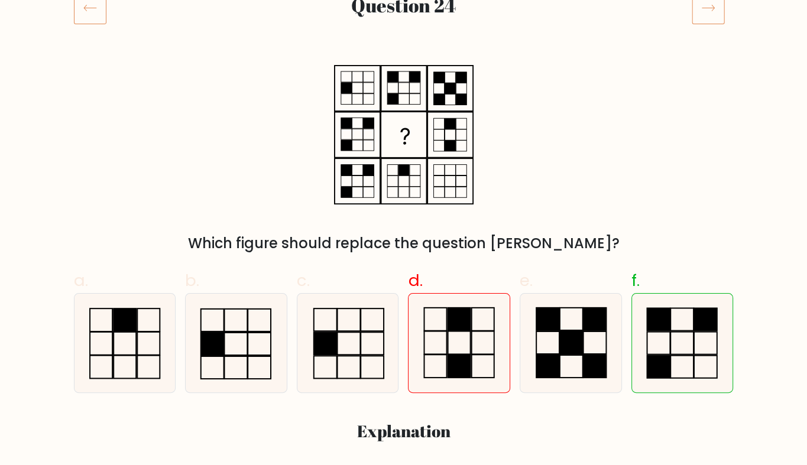
scroll to position [170, 0]
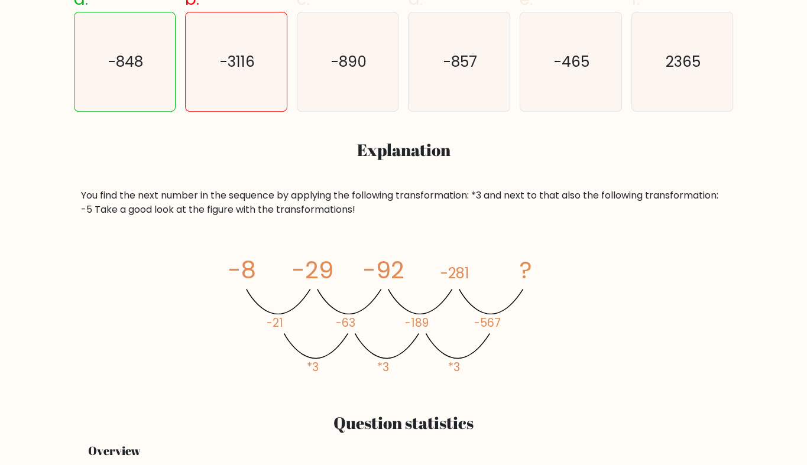
scroll to position [434, 0]
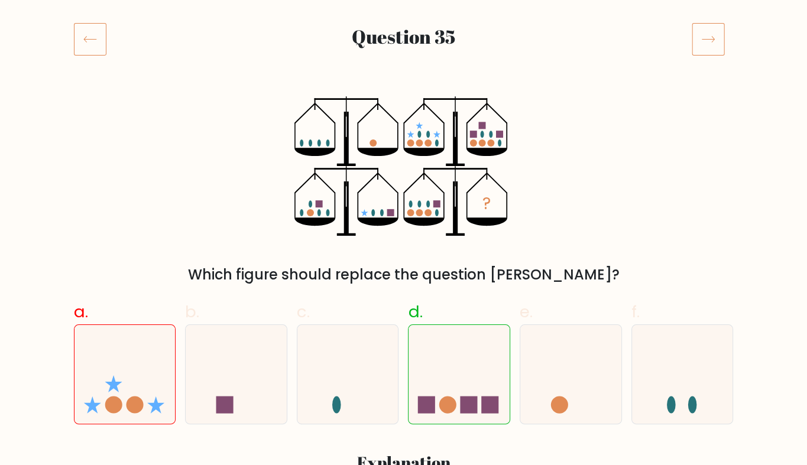
scroll to position [148, 0]
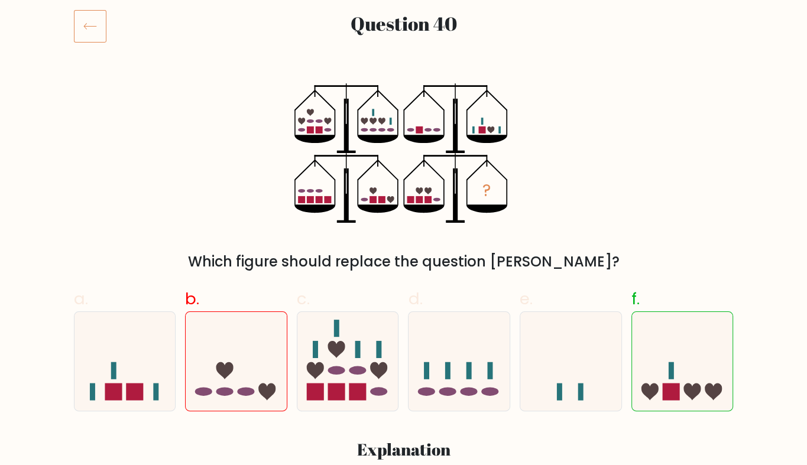
scroll to position [161, 0]
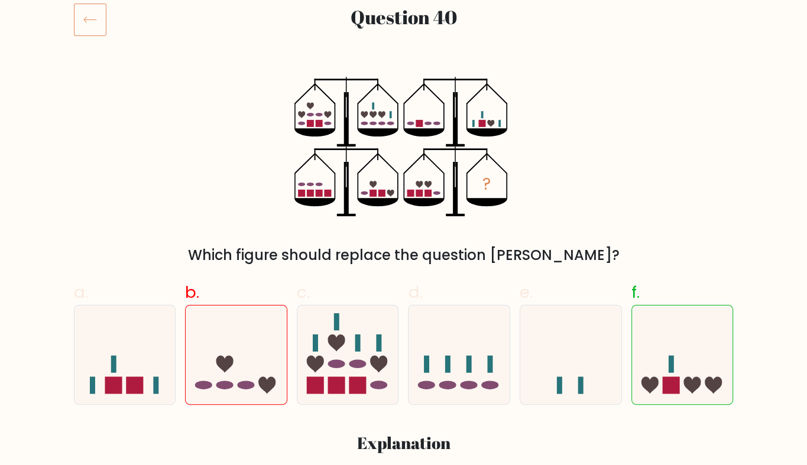
click at [445, 251] on div "Which figure should replace the question [PERSON_NAME]?" at bounding box center [404, 255] width 646 height 21
